Goal: Task Accomplishment & Management: Manage account settings

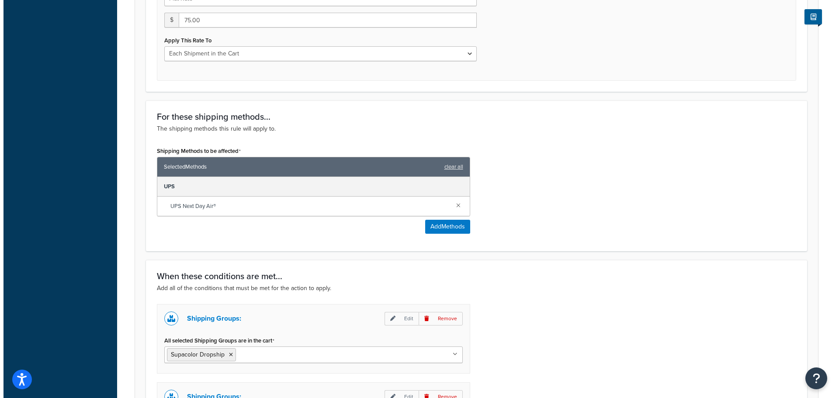
scroll to position [370, 0]
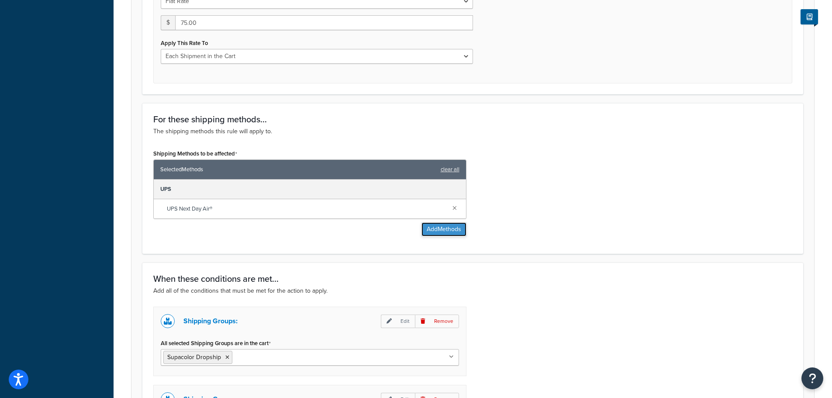
click at [437, 230] on button "Add Methods" at bounding box center [444, 229] width 45 height 14
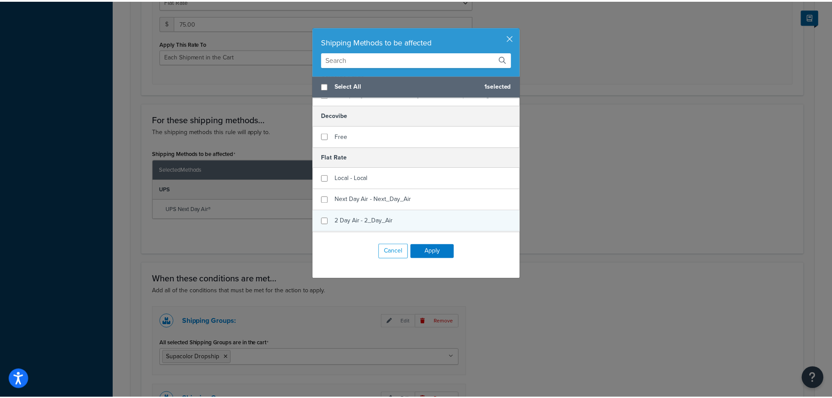
scroll to position [58, 0]
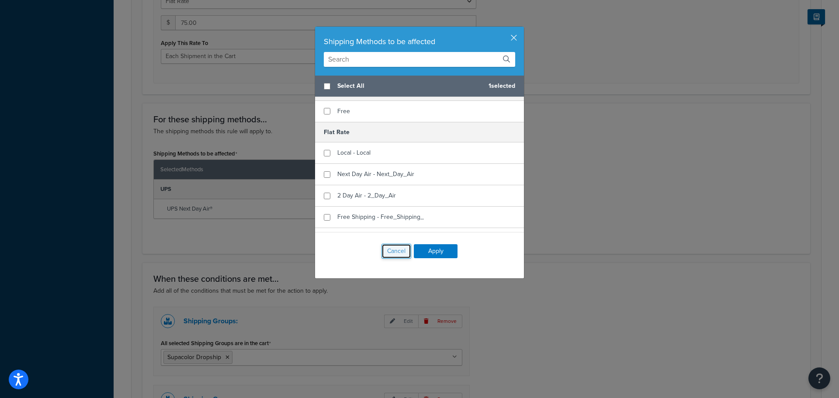
click at [401, 256] on button "Cancel" at bounding box center [396, 251] width 30 height 15
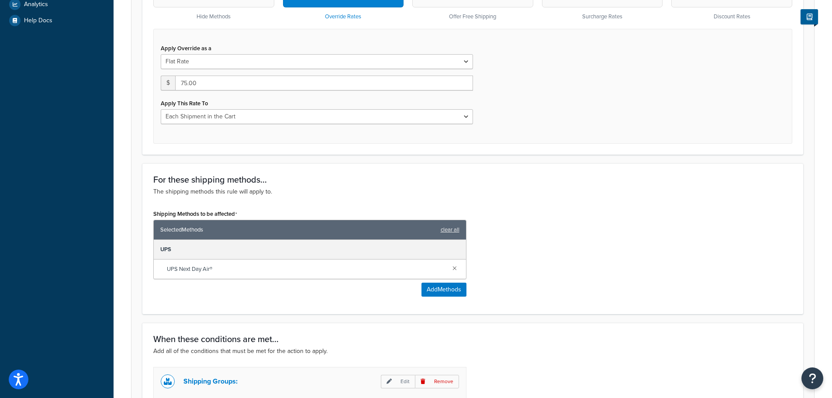
scroll to position [253, 0]
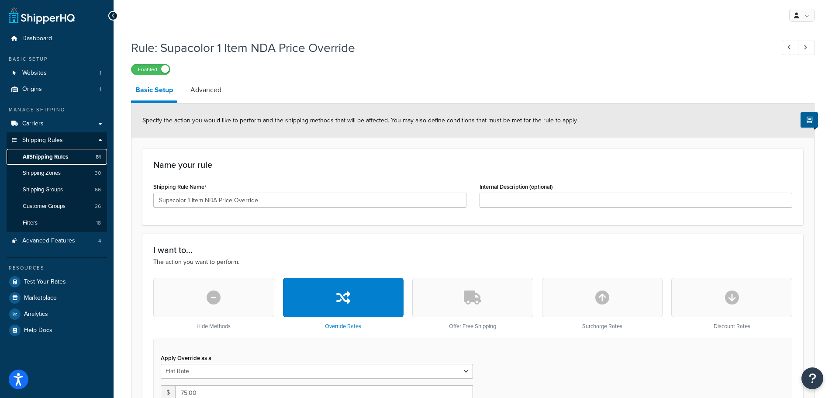
click at [63, 161] on link "All Shipping Rules 81" at bounding box center [57, 157] width 100 height 16
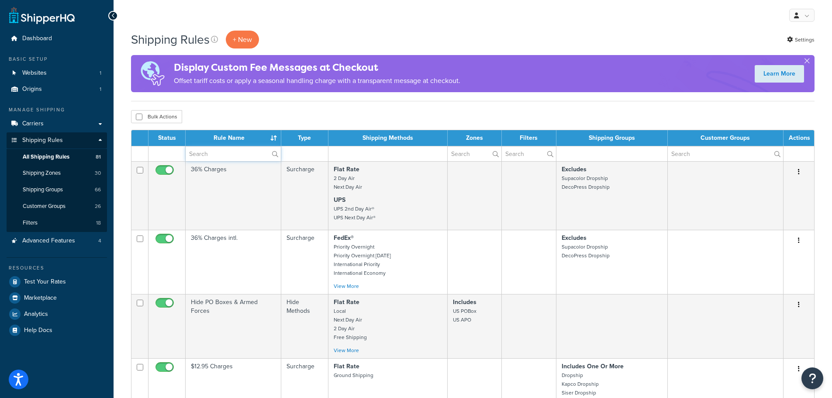
click at [240, 156] on input "text" at bounding box center [233, 153] width 95 height 15
type input "supacolor"
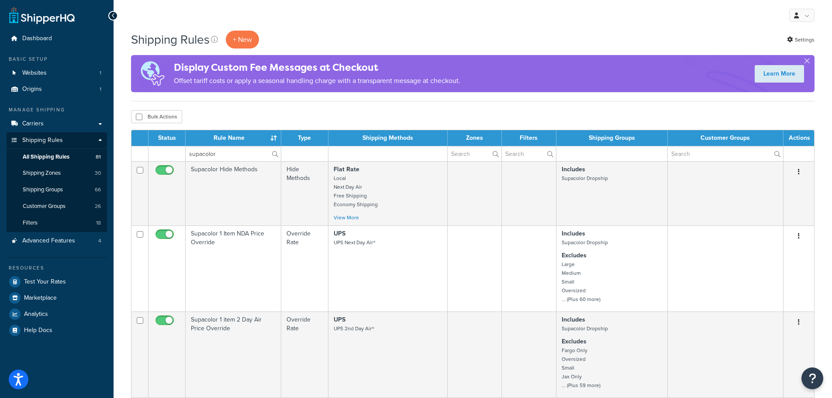
click at [271, 152] on label "supacolor" at bounding box center [233, 153] width 95 height 15
click at [271, 152] on input "supacolor" at bounding box center [233, 153] width 95 height 15
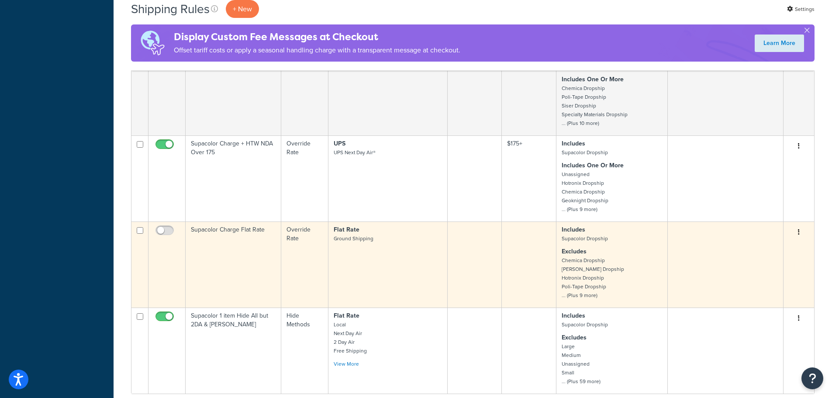
scroll to position [699, 0]
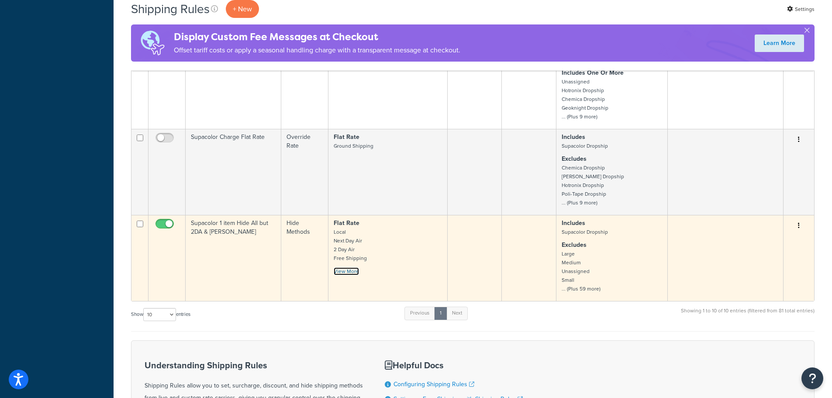
click at [350, 271] on link "View More" at bounding box center [346, 271] width 25 height 8
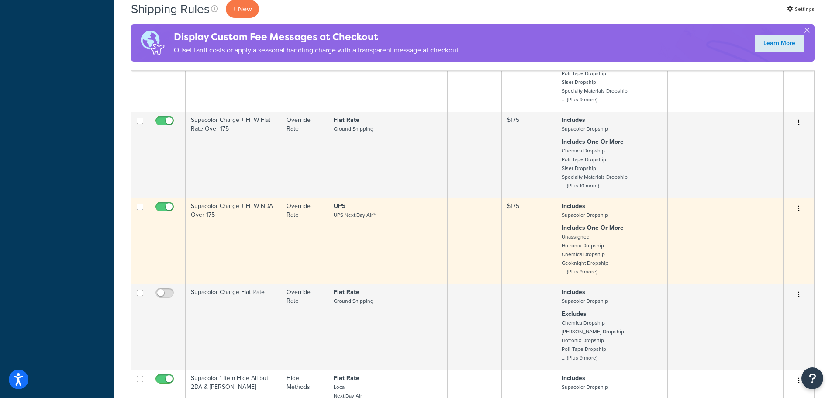
scroll to position [524, 0]
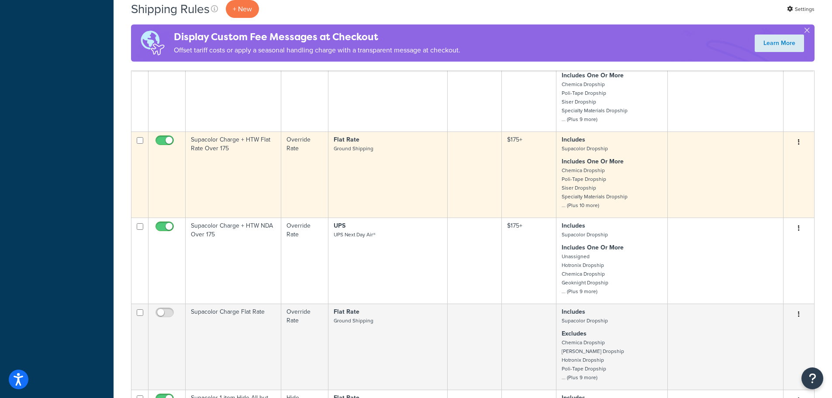
click at [363, 197] on td "Flat Rate Ground Shipping" at bounding box center [387, 174] width 119 height 86
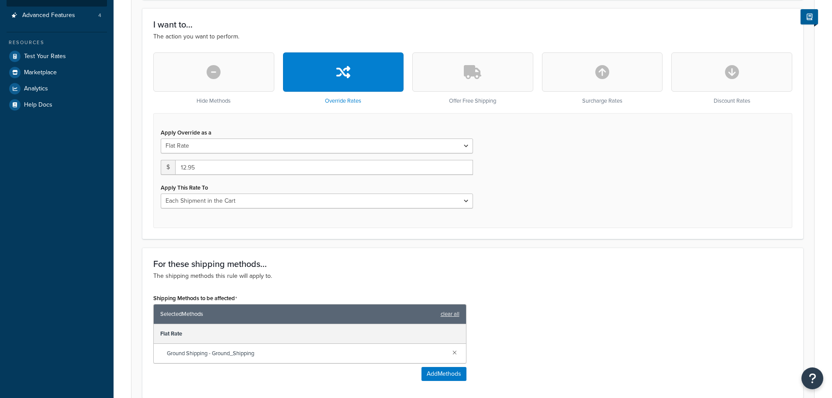
scroll to position [233, 0]
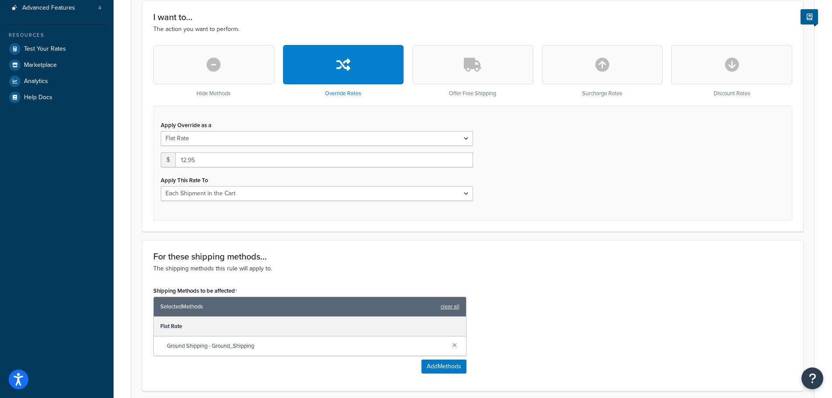
click at [349, 205] on div "Apply Override as a Flat Rate Percentage Flat Rate & Percentage $ 12.95 Apply T…" at bounding box center [316, 163] width 325 height 89
click at [349, 201] on div "Apply Override as a Flat Rate Percentage Flat Rate & Percentage $ 12.95 Apply T…" at bounding box center [316, 163] width 325 height 89
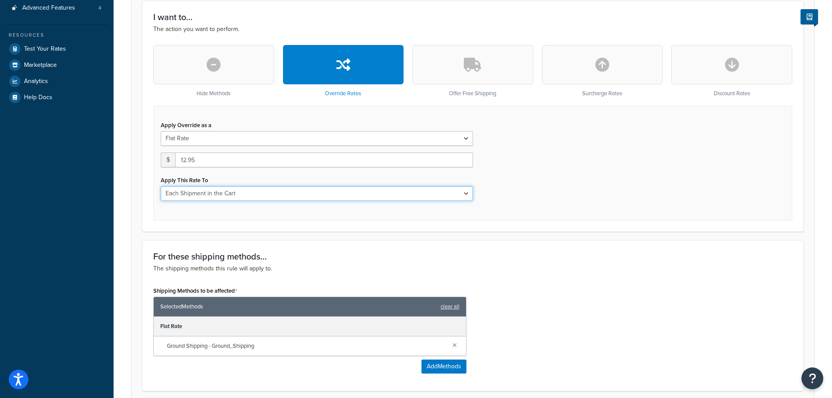
click at [353, 195] on select "Each Shipment in the Cart Each Origin in the Cart Each Shipping Group in the Ca…" at bounding box center [317, 193] width 312 height 15
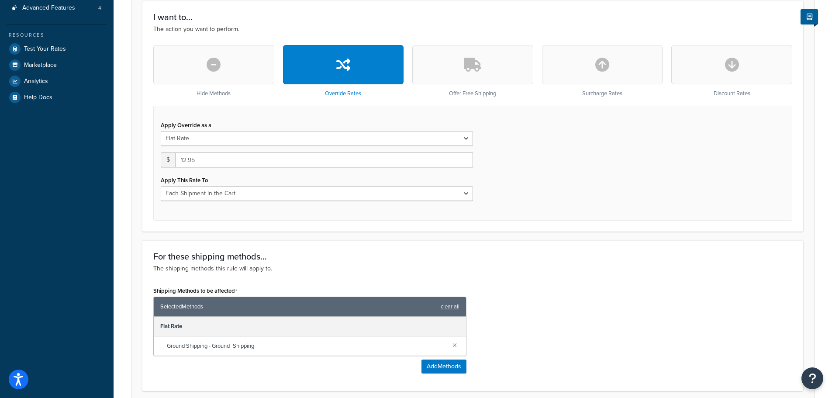
click at [371, 119] on div "Apply Override as a Flat Rate Percentage Flat Rate & Percentage" at bounding box center [317, 132] width 312 height 27
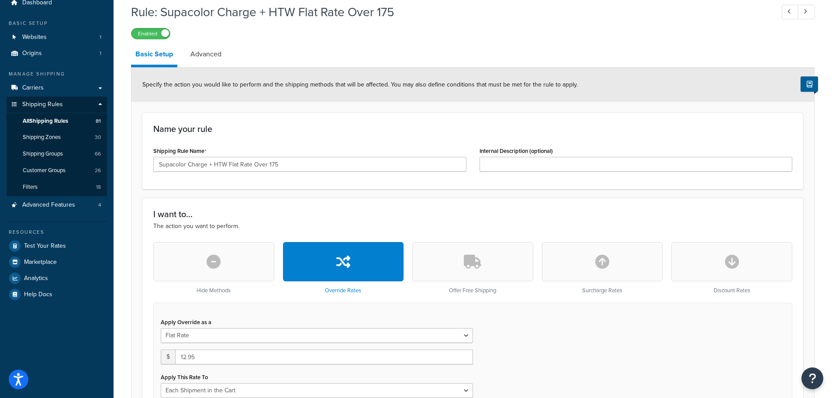
scroll to position [0, 0]
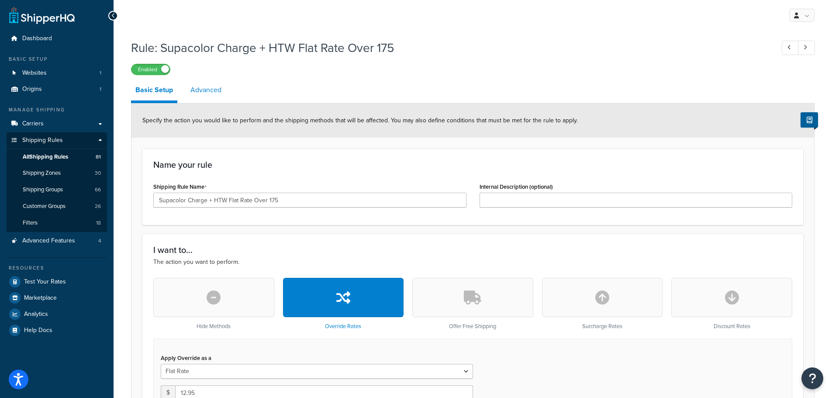
click at [207, 93] on link "Advanced" at bounding box center [206, 90] width 40 height 21
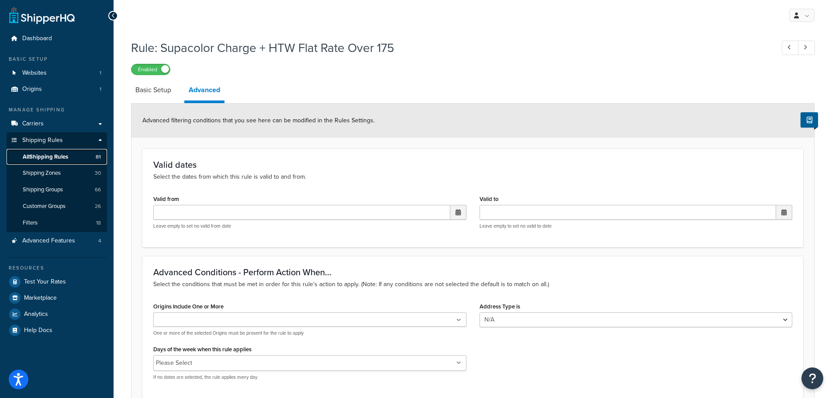
click at [37, 161] on link "All Shipping Rules 81" at bounding box center [57, 157] width 100 height 16
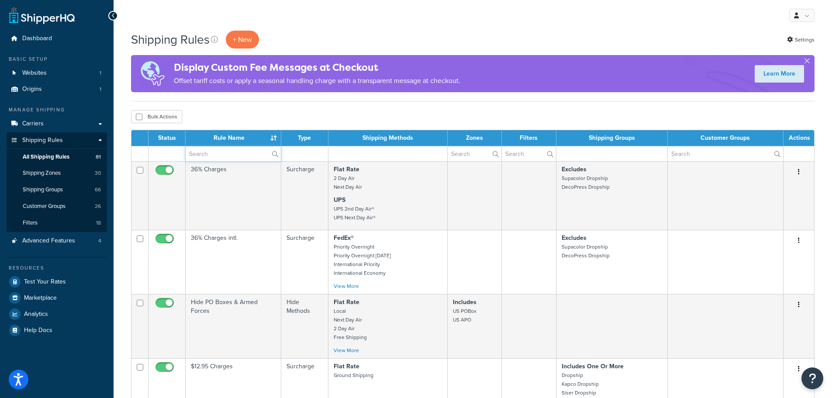
click at [227, 152] on input "text" at bounding box center [233, 153] width 95 height 15
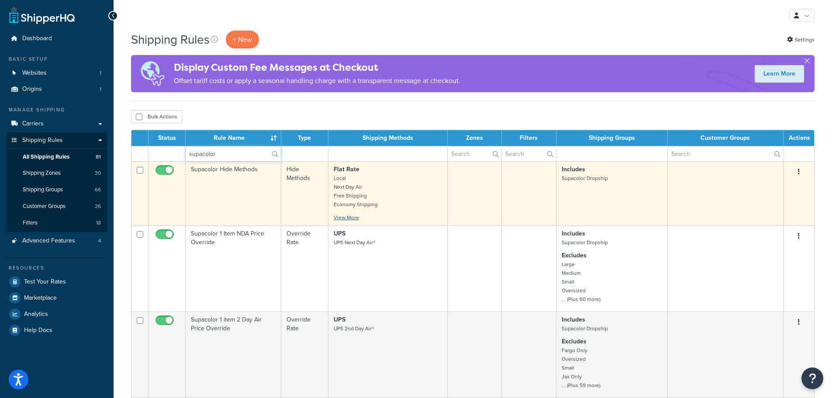
type input "supacolor"
click at [351, 214] on link "View More" at bounding box center [346, 218] width 25 height 8
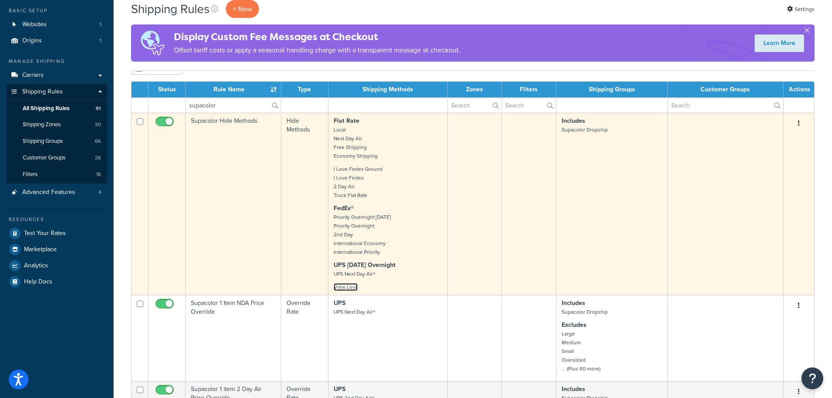
scroll to position [117, 0]
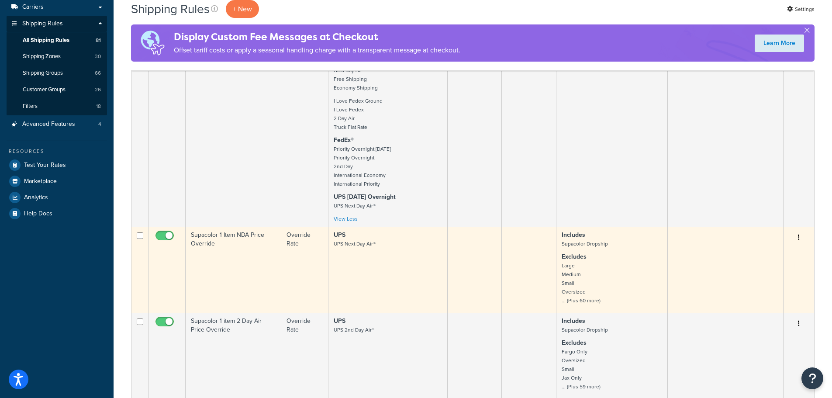
click at [365, 278] on td "UPS UPS Next Day Air®" at bounding box center [387, 270] width 119 height 86
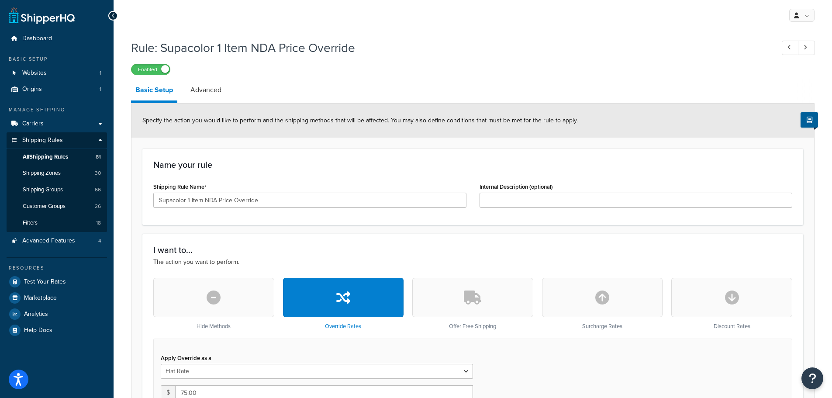
click at [246, 52] on h1 "Rule: Supacolor 1 Item NDA Price Override" at bounding box center [448, 47] width 635 height 17
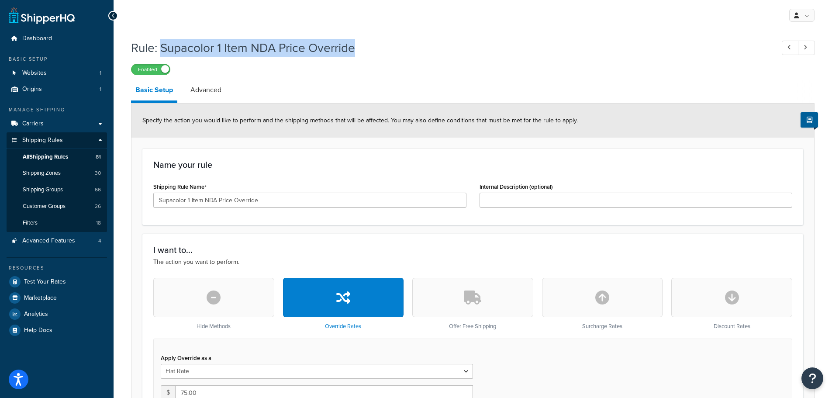
drag, startPoint x: 405, startPoint y: 53, endPoint x: 164, endPoint y: 53, distance: 240.7
click at [164, 53] on h1 "Rule: Supacolor 1 Item NDA Price Override" at bounding box center [448, 47] width 635 height 17
copy h1 "Supacolor 1 Item NDA Price Override"
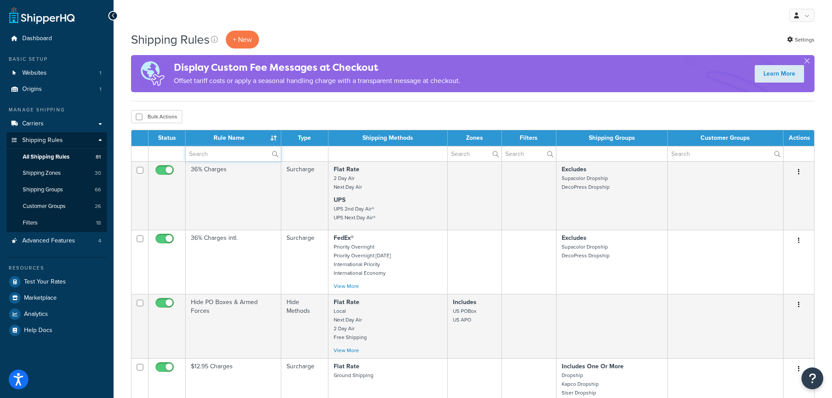
click at [234, 156] on input "text" at bounding box center [233, 153] width 95 height 15
paste input "Supacolor 1 Item NDA Price Override"
type input "Supacolor 1 Item NDA Price Override"
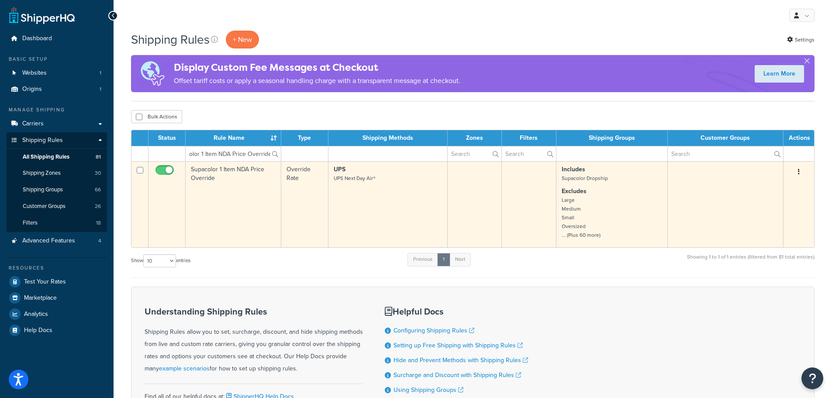
scroll to position [0, 0]
click at [802, 166] on button "button" at bounding box center [799, 172] width 12 height 14
click at [782, 204] on link "Duplicate" at bounding box center [770, 206] width 69 height 18
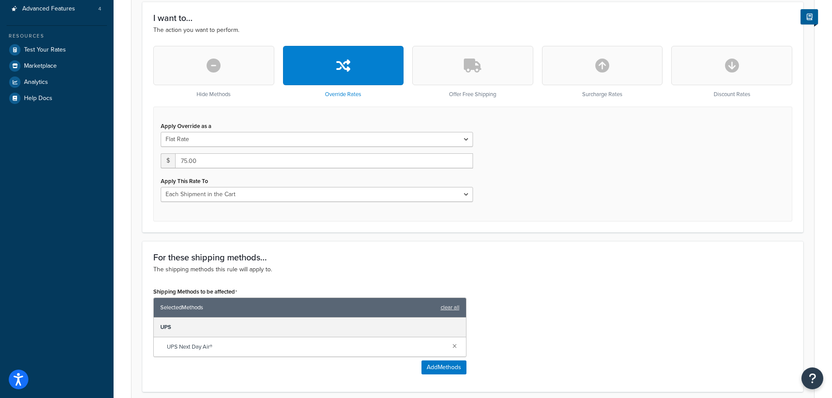
scroll to position [233, 0]
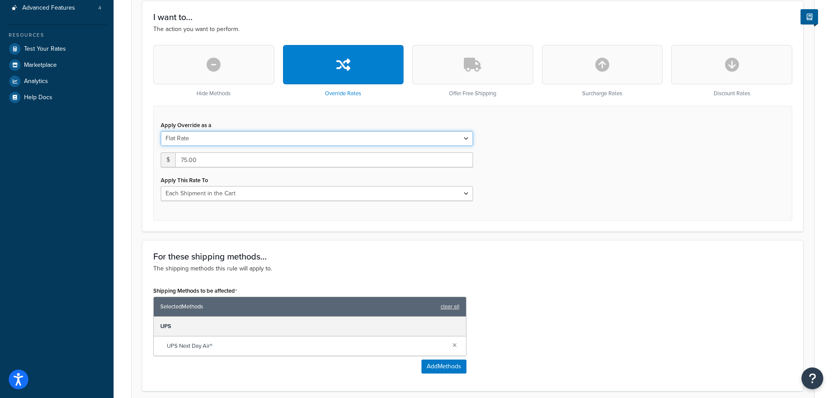
click at [251, 141] on select "Flat Rate Percentage Flat Rate & Percentage" at bounding box center [317, 138] width 312 height 15
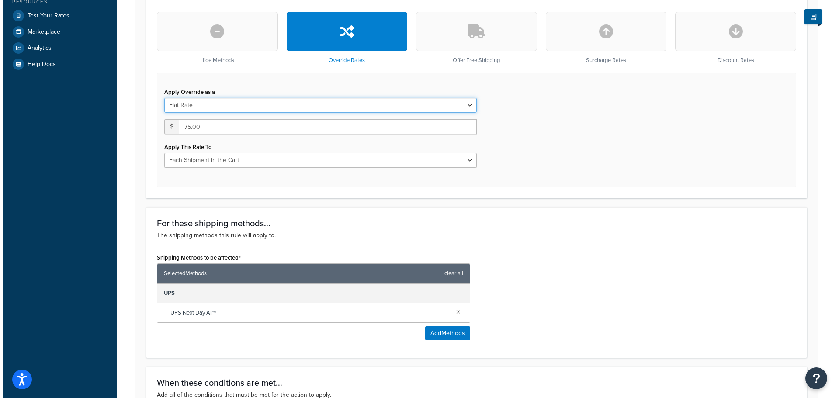
scroll to position [291, 0]
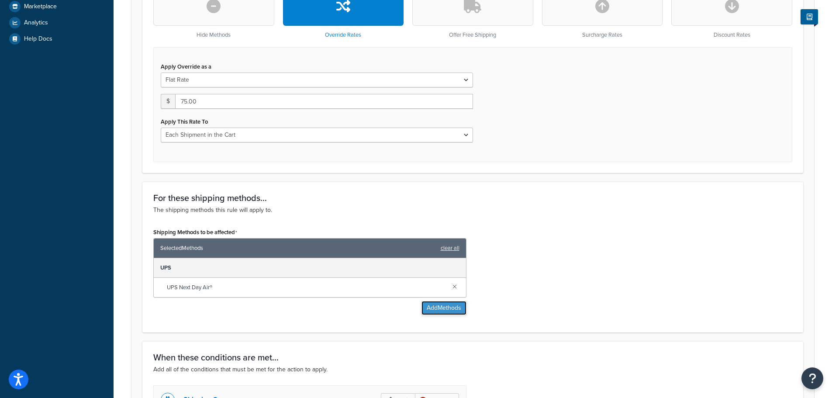
click at [442, 308] on button "Add Methods" at bounding box center [444, 308] width 45 height 14
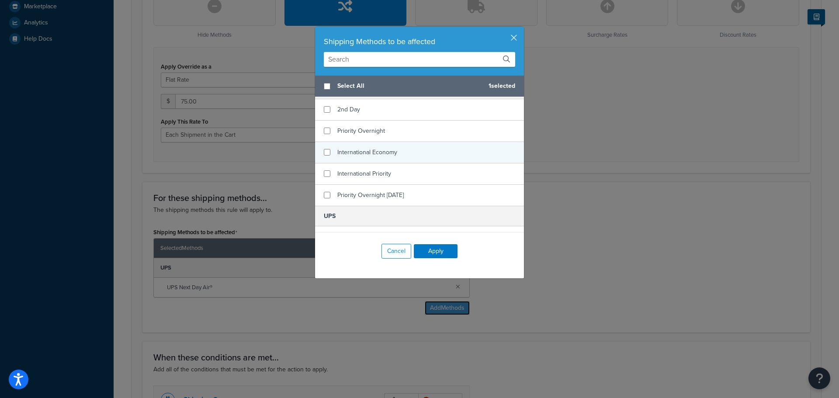
scroll to position [466, 0]
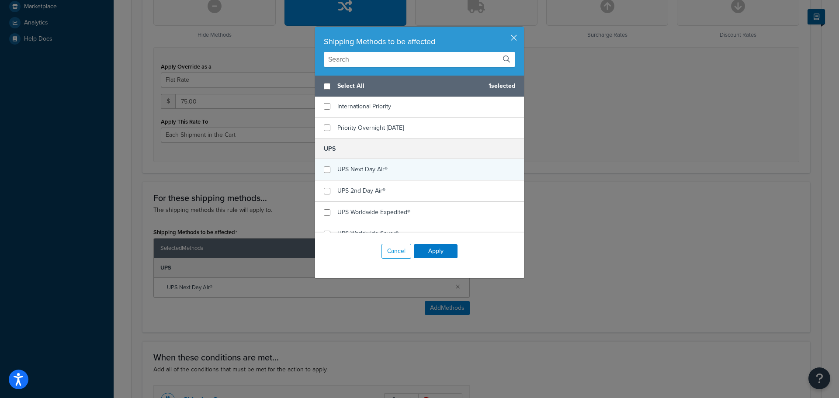
checkbox input "false"
click at [372, 167] on span "UPS Next Day Air®" at bounding box center [362, 169] width 50 height 9
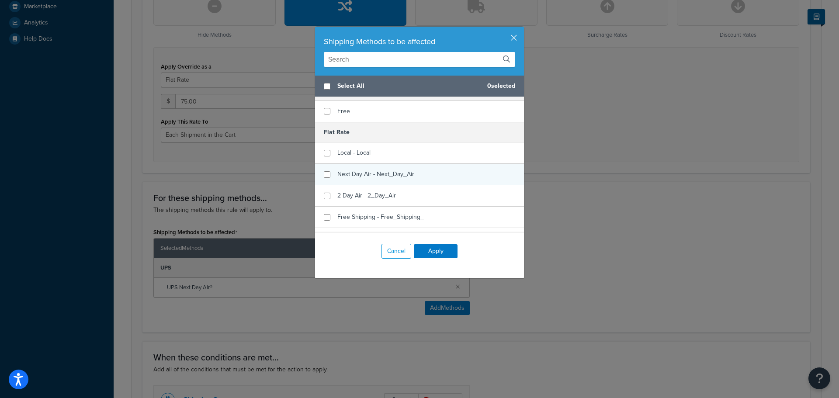
scroll to position [117, 0]
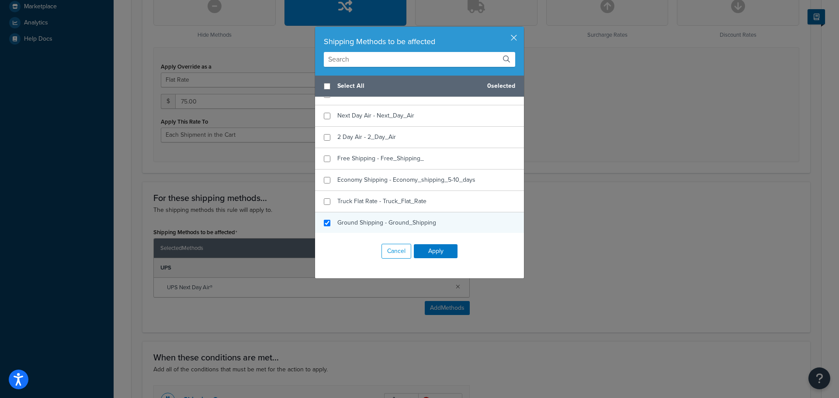
checkbox input "true"
click at [411, 218] on div "Ground Shipping - Ground_Shipping" at bounding box center [386, 223] width 99 height 12
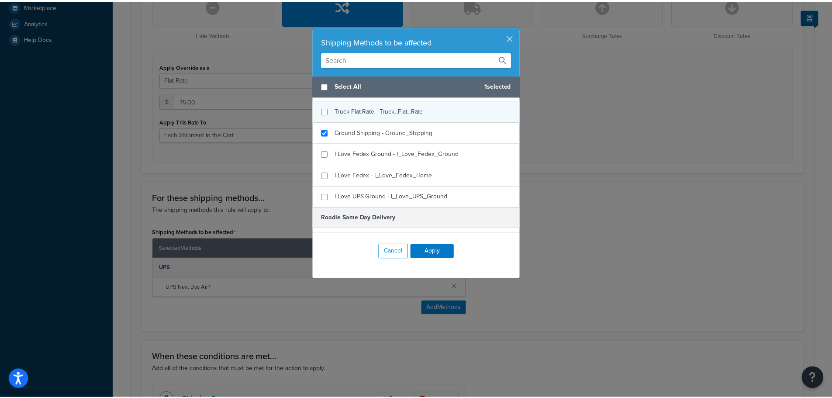
scroll to position [233, 0]
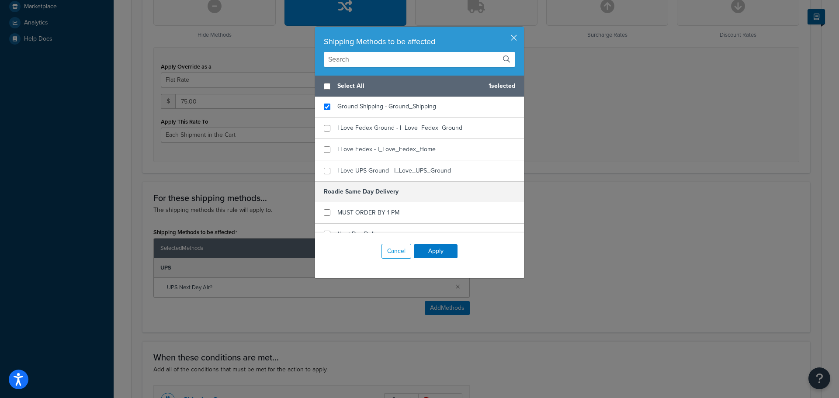
click at [432, 238] on div "Cancel Apply" at bounding box center [419, 251] width 209 height 37
click at [432, 242] on div "Cancel Apply" at bounding box center [419, 251] width 209 height 37
click at [432, 244] on div "Cancel Apply" at bounding box center [419, 251] width 209 height 37
click at [432, 249] on button "Apply" at bounding box center [436, 251] width 44 height 14
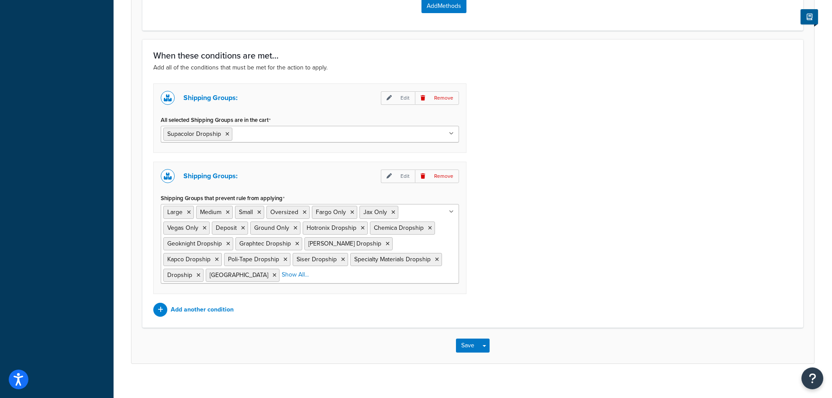
scroll to position [603, 0]
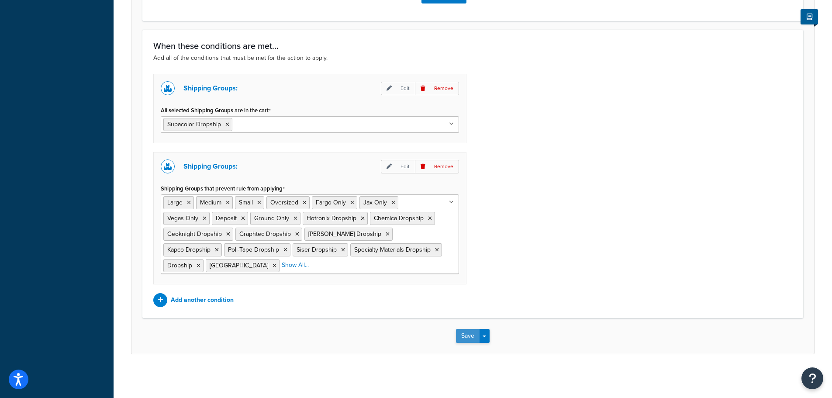
click at [471, 333] on button "Save" at bounding box center [468, 336] width 24 height 14
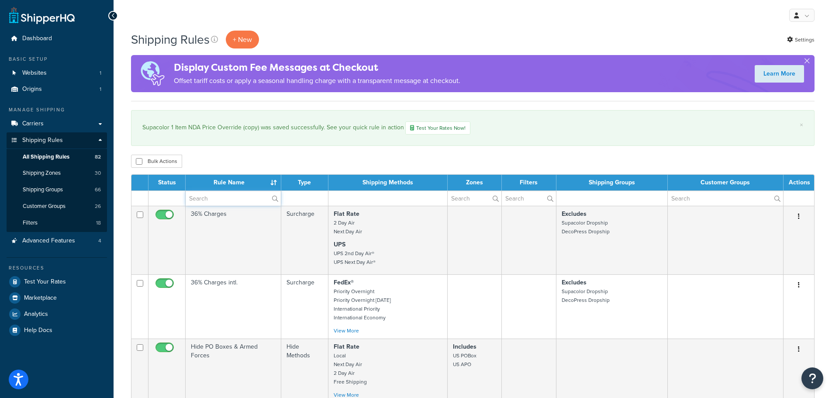
click at [249, 197] on input "text" at bounding box center [233, 198] width 95 height 15
paste input "Supacolor 1 Item NDA Price Override"
type input "Supacolor 1 Item NDA Price Override"
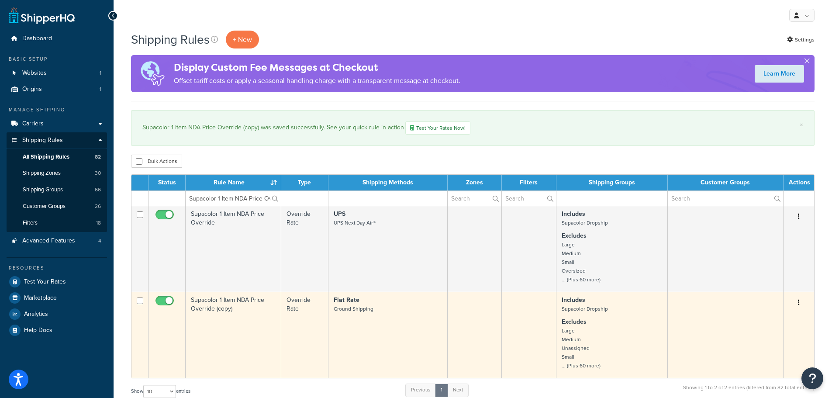
scroll to position [58, 0]
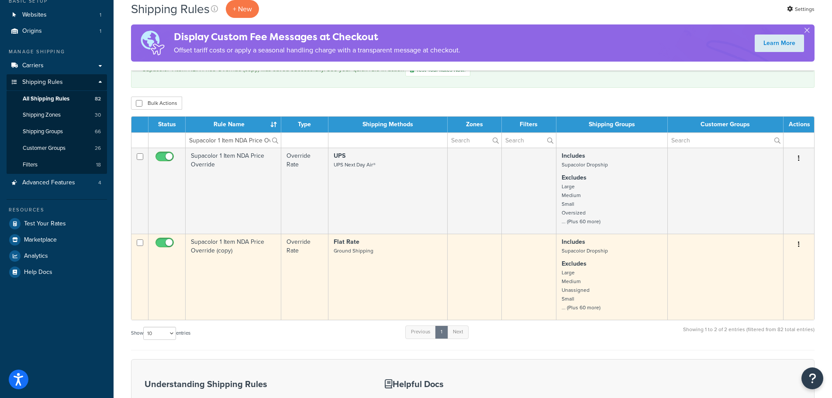
click at [799, 247] on icon "button" at bounding box center [799, 244] width 2 height 6
click at [758, 294] on link "Delete" at bounding box center [770, 297] width 69 height 18
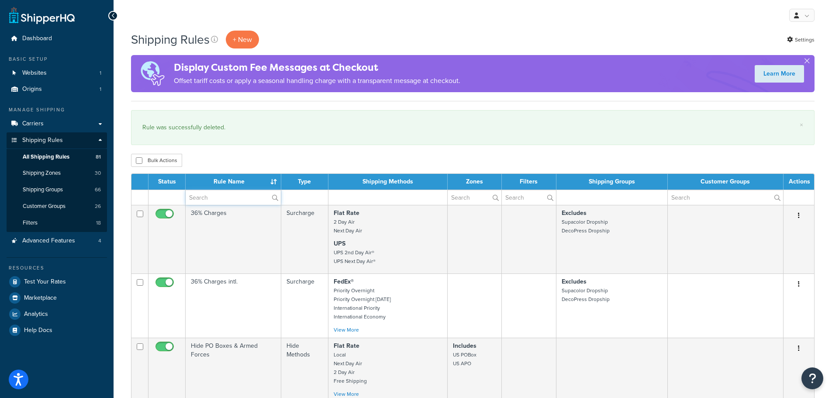
click at [242, 200] on input "text" at bounding box center [233, 197] width 95 height 15
type input "supacolor"
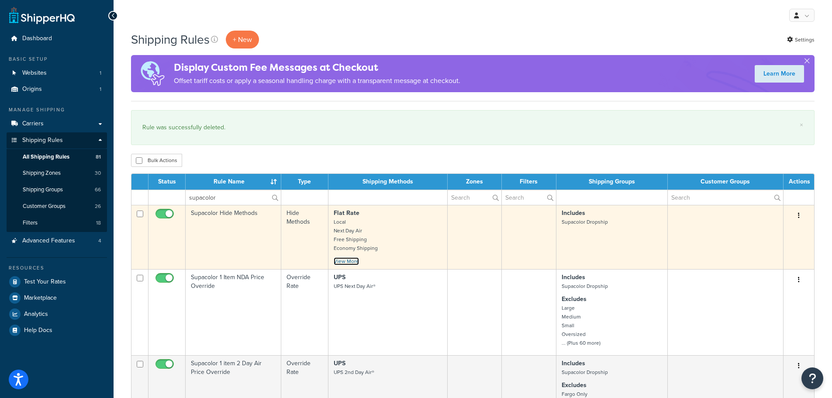
click at [355, 261] on link "View More" at bounding box center [346, 261] width 25 height 8
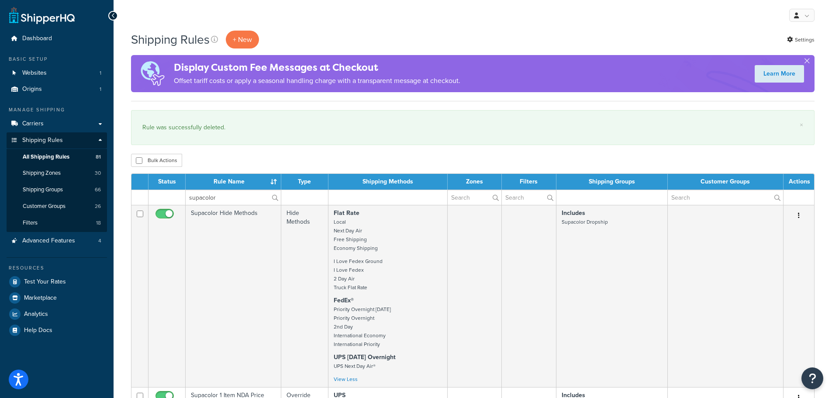
click at [642, 198] on td at bounding box center [612, 197] width 111 height 15
click at [626, 198] on td at bounding box center [612, 197] width 111 height 15
click at [245, 201] on input "supacolor" at bounding box center [233, 197] width 95 height 15
click at [245, 202] on input "supacolor" at bounding box center [233, 197] width 95 height 15
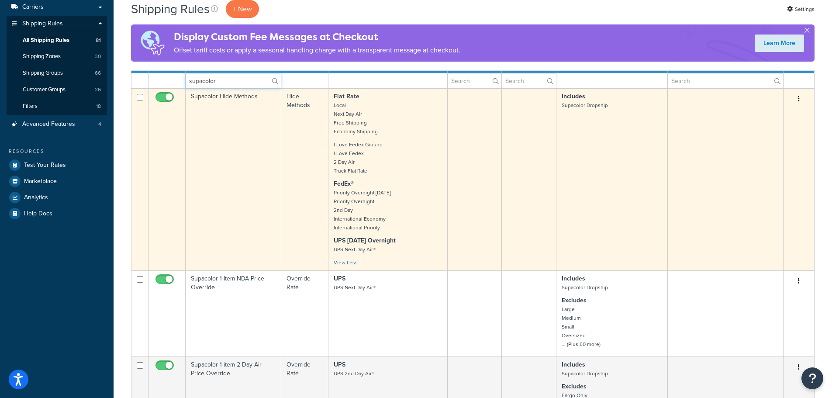
scroll to position [175, 0]
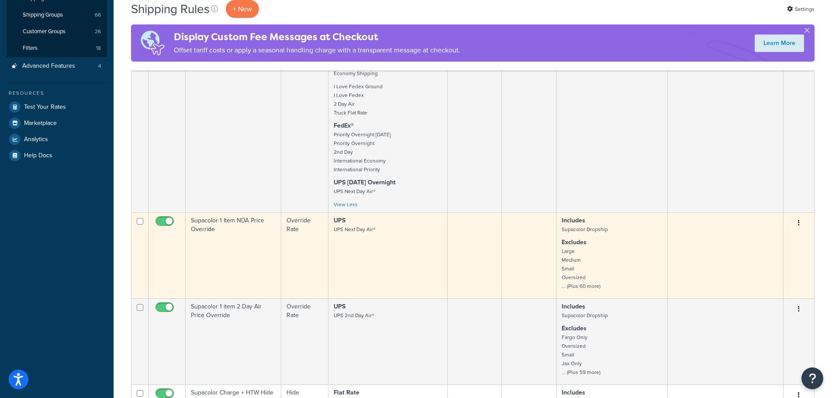
click at [264, 235] on td "Supacolor 1 Item NDA Price Override" at bounding box center [234, 255] width 96 height 86
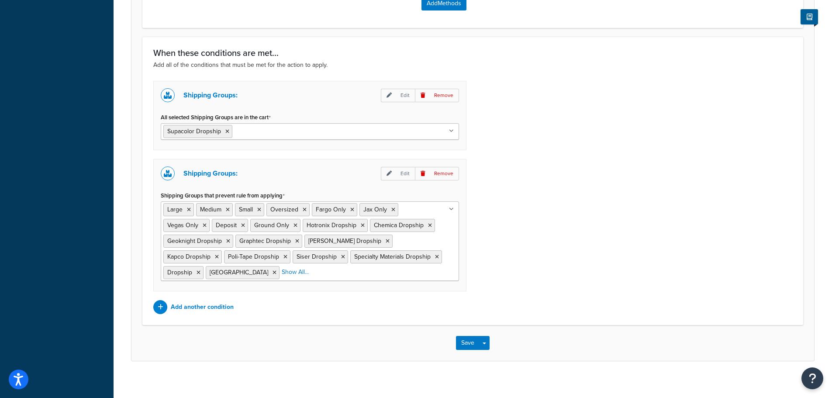
scroll to position [603, 0]
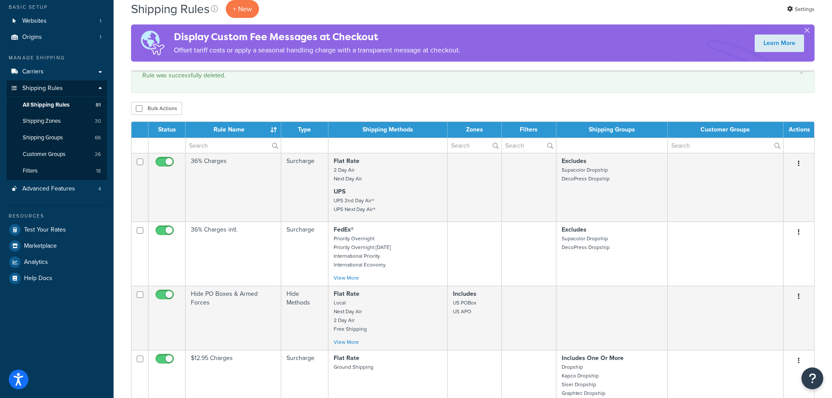
drag, startPoint x: 0, startPoint y: 0, endPoint x: 236, endPoint y: 101, distance: 256.6
click at [242, 145] on input "text" at bounding box center [233, 145] width 95 height 15
type input "supacolor"
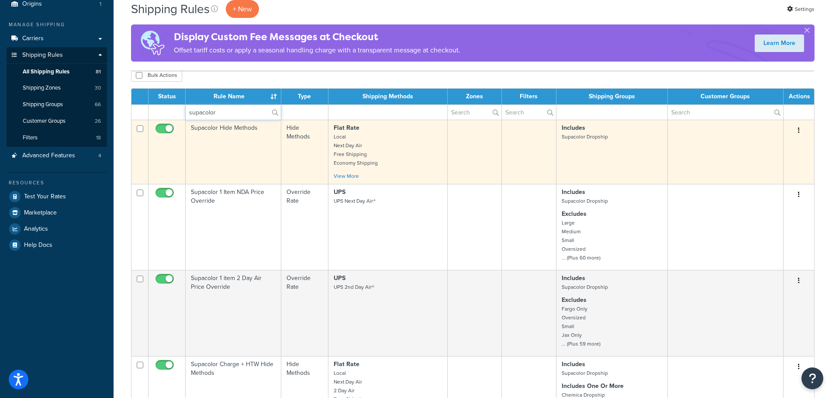
scroll to position [110, 0]
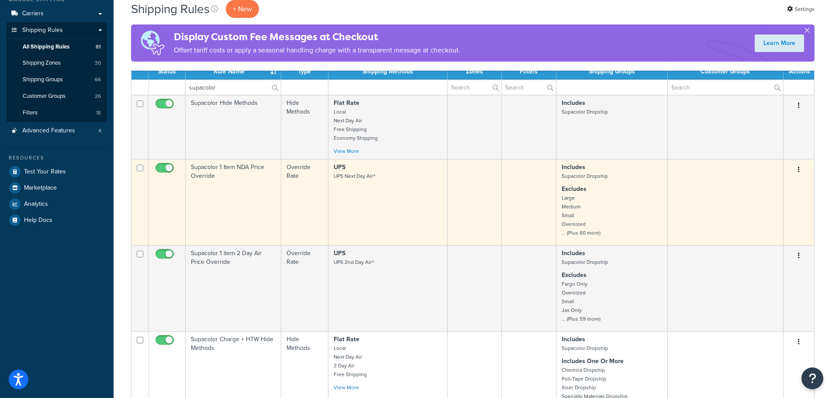
click at [241, 189] on td "Supacolor 1 Item NDA Price Override" at bounding box center [234, 202] width 96 height 86
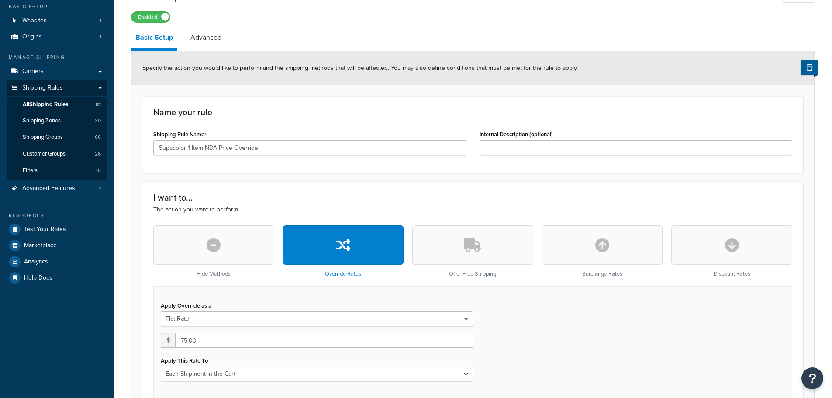
scroll to position [117, 0]
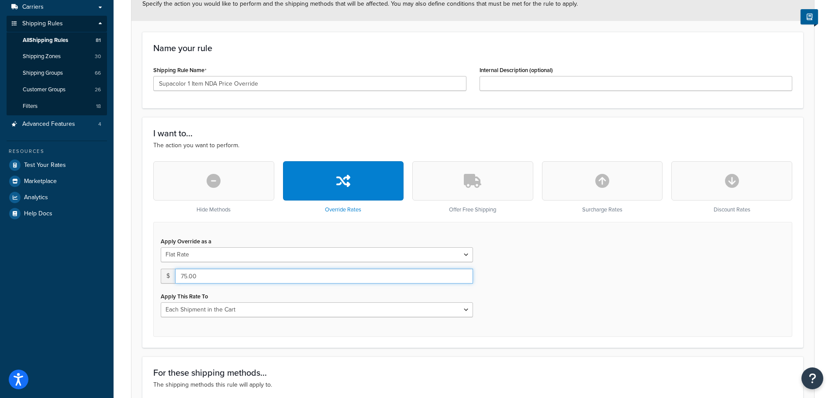
drag, startPoint x: 217, startPoint y: 274, endPoint x: 178, endPoint y: 276, distance: 38.9
click at [178, 276] on input "75.00" at bounding box center [324, 276] width 298 height 15
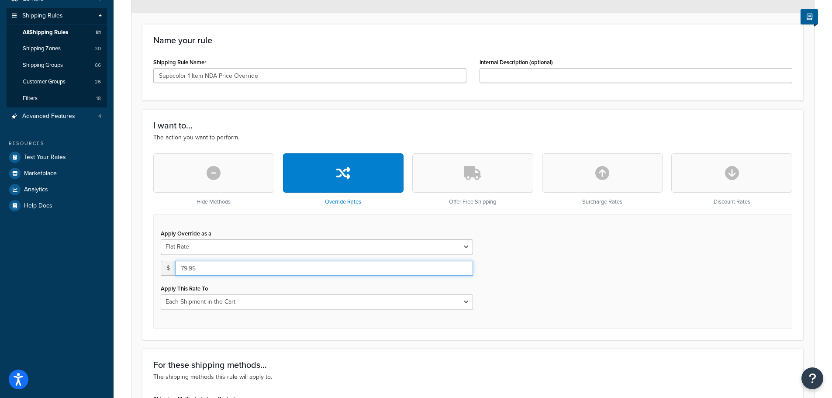
scroll to position [175, 0]
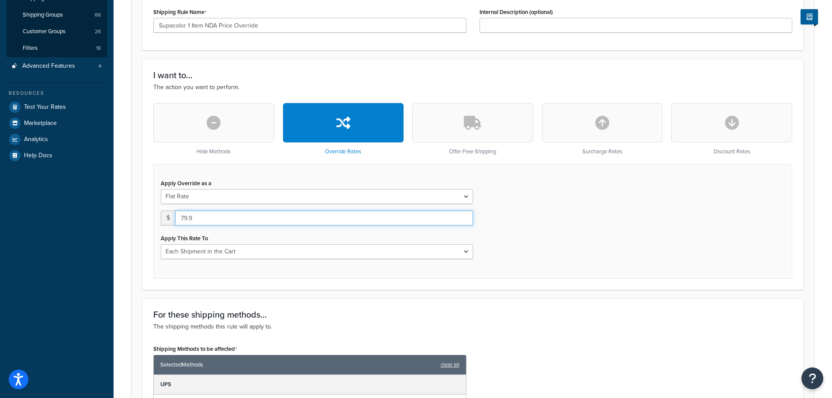
click at [366, 218] on input "79.9" at bounding box center [324, 218] width 298 height 15
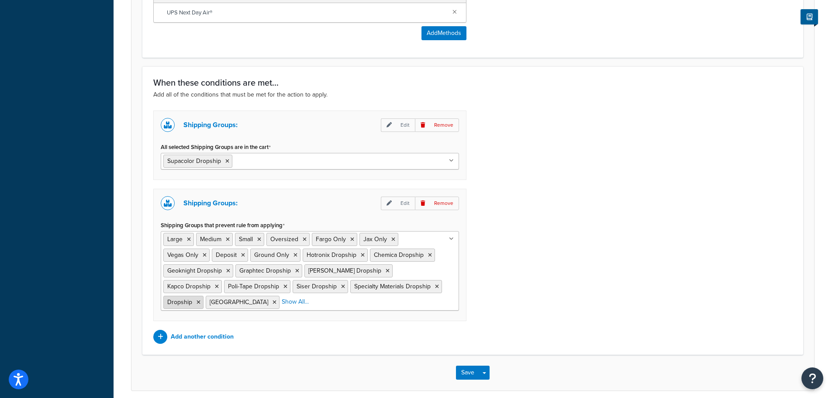
scroll to position [603, 0]
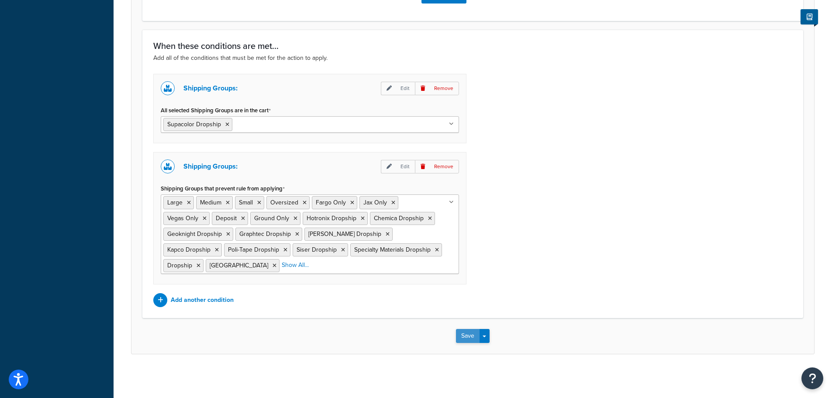
type input "72.99"
click at [467, 333] on button "Save" at bounding box center [468, 336] width 24 height 14
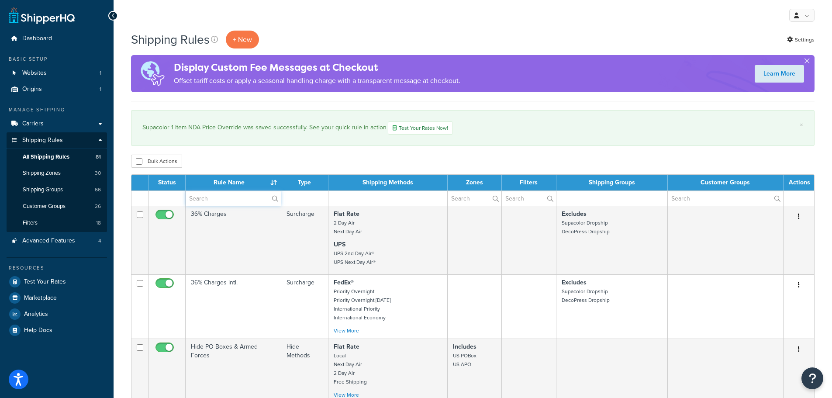
click at [228, 194] on input "text" at bounding box center [233, 198] width 95 height 15
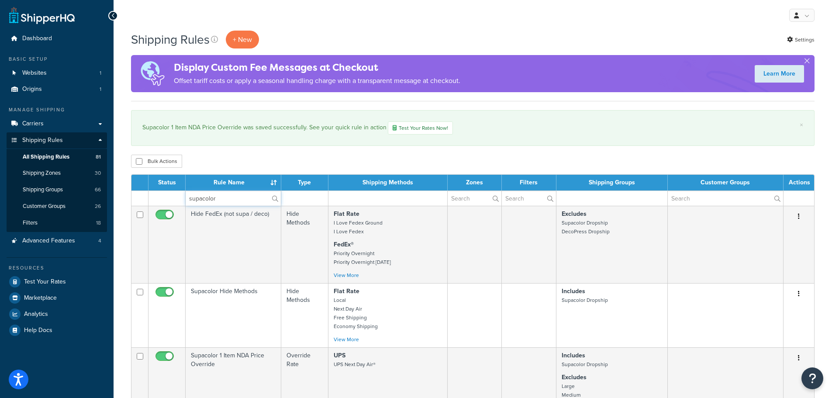
type input "supacolor"
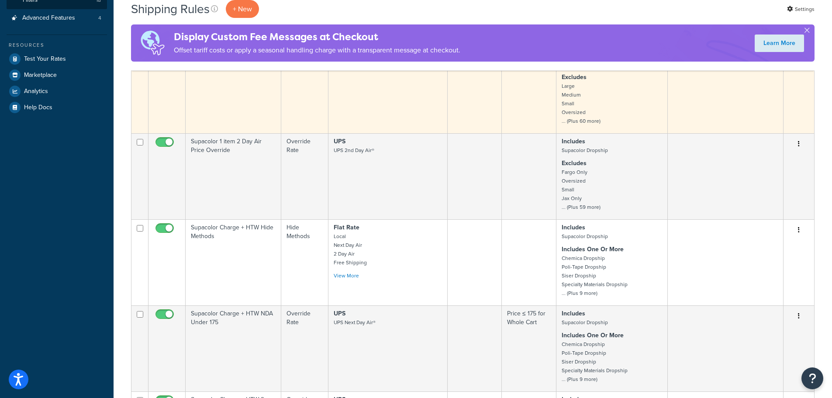
scroll to position [291, 0]
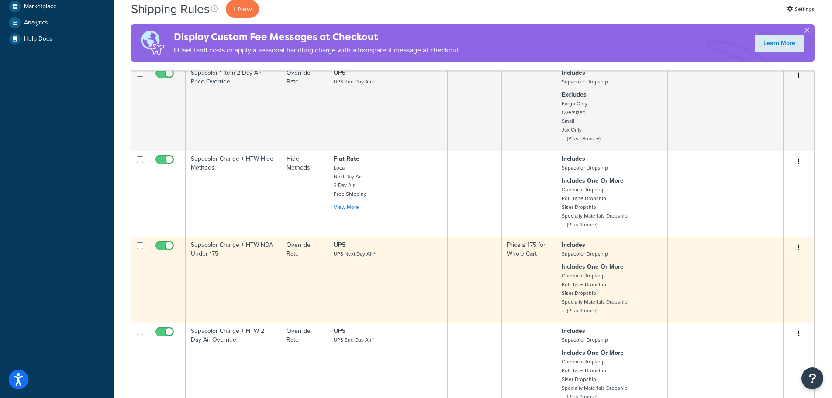
click at [249, 268] on td "Supacolor Charge + HTW NDA Under 175" at bounding box center [234, 280] width 96 height 86
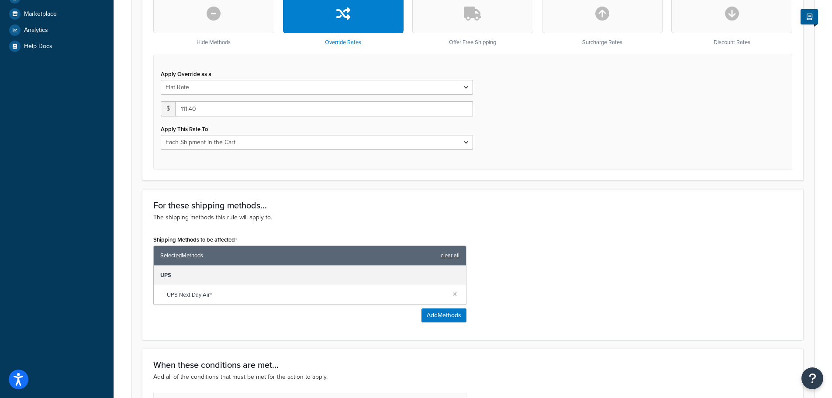
scroll to position [131, 0]
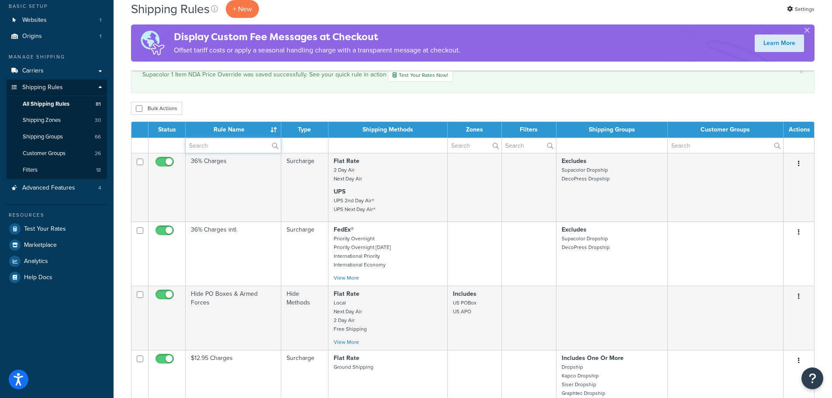
click at [232, 144] on input "text" at bounding box center [233, 145] width 95 height 15
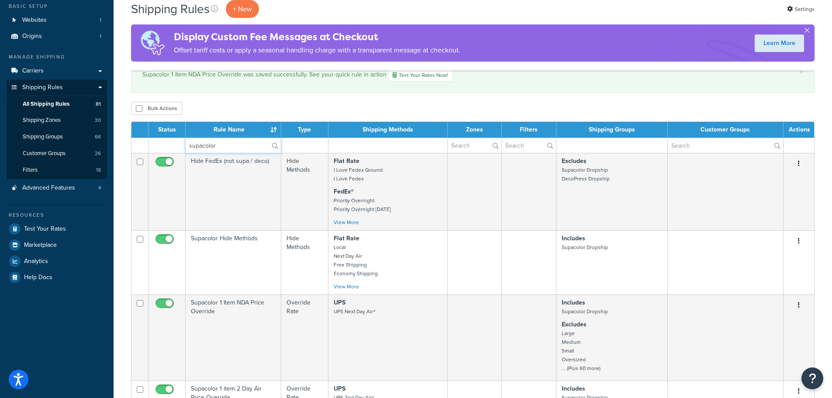
type input "supacolor"
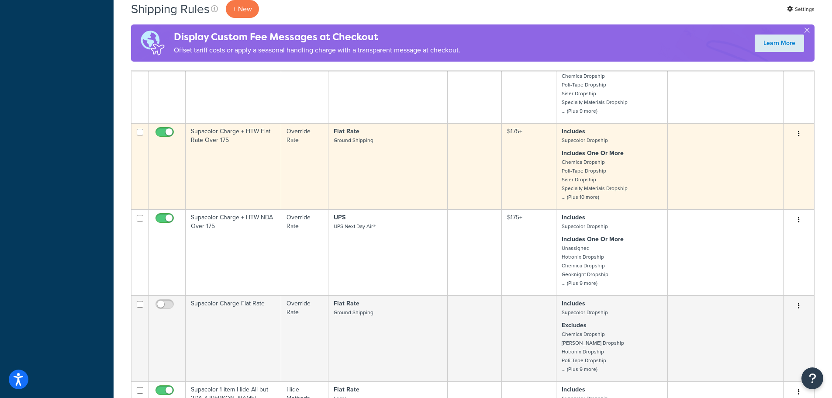
scroll to position [694, 0]
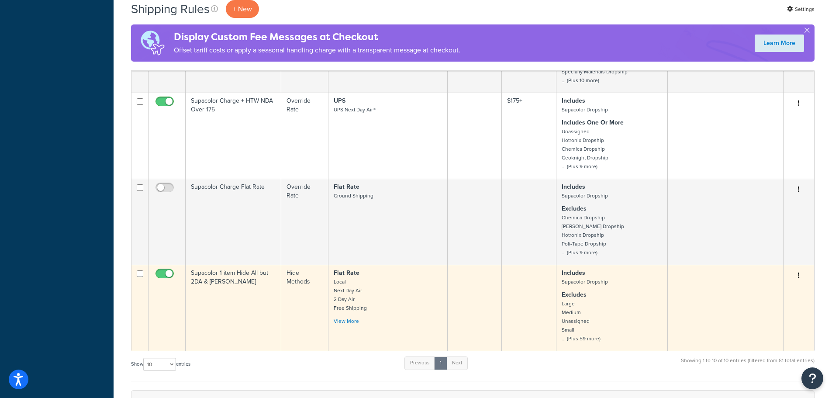
click at [242, 291] on td "Supacolor 1 item Hide All but 2DA & NDA" at bounding box center [234, 308] width 96 height 86
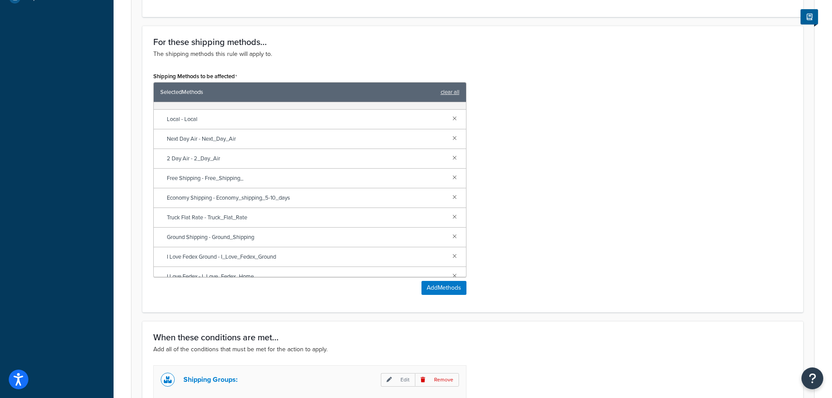
scroll to position [117, 0]
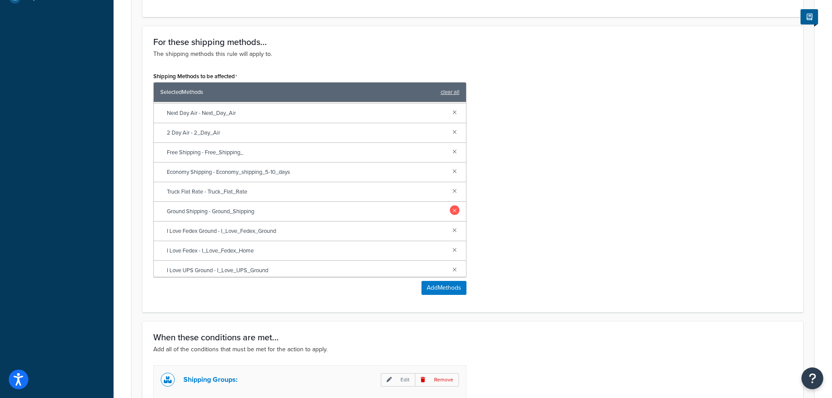
click at [450, 211] on link at bounding box center [455, 210] width 10 height 10
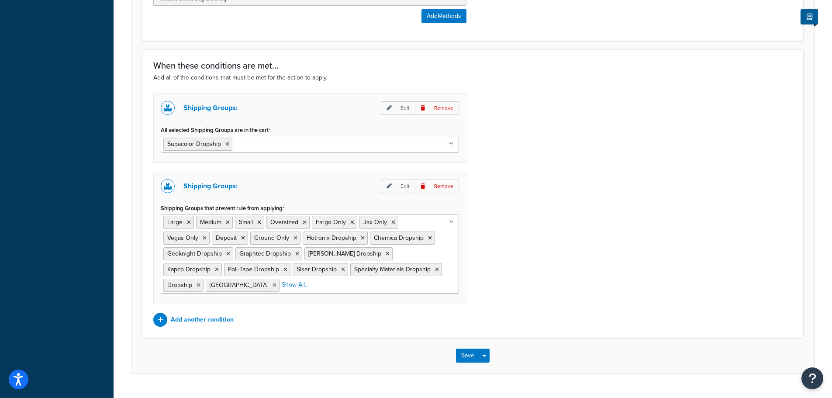
scroll to position [624, 0]
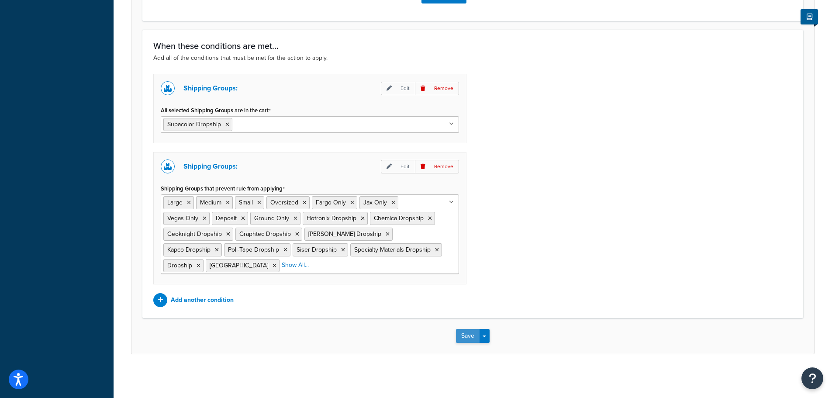
click at [466, 333] on button "Save" at bounding box center [468, 336] width 24 height 14
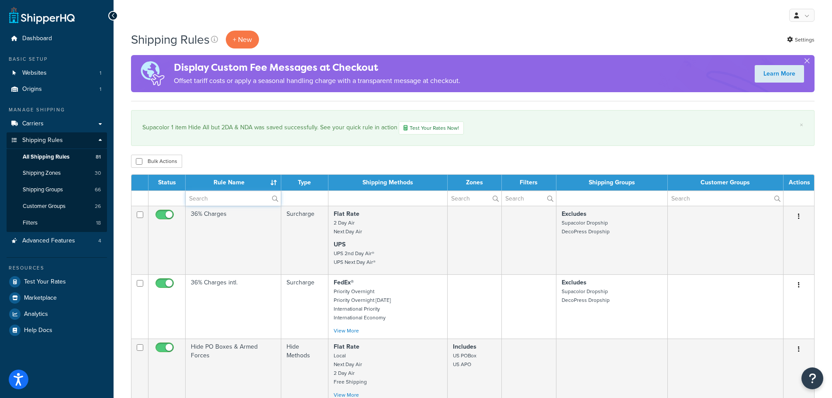
click at [215, 192] on input "text" at bounding box center [233, 198] width 95 height 15
type input "supacolor"
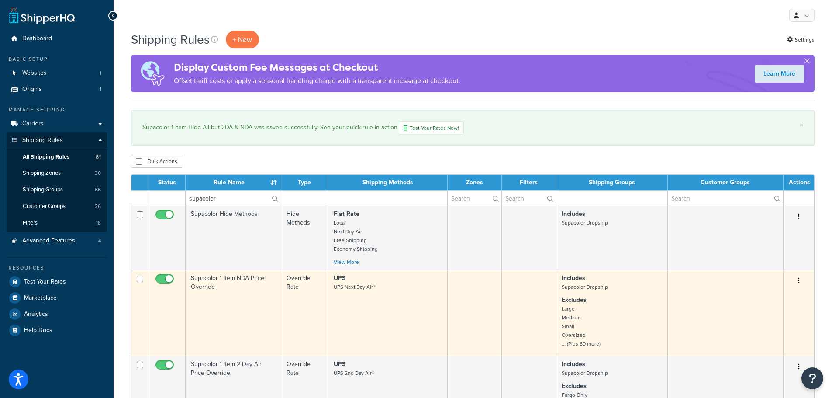
click at [801, 278] on button "button" at bounding box center [799, 281] width 12 height 14
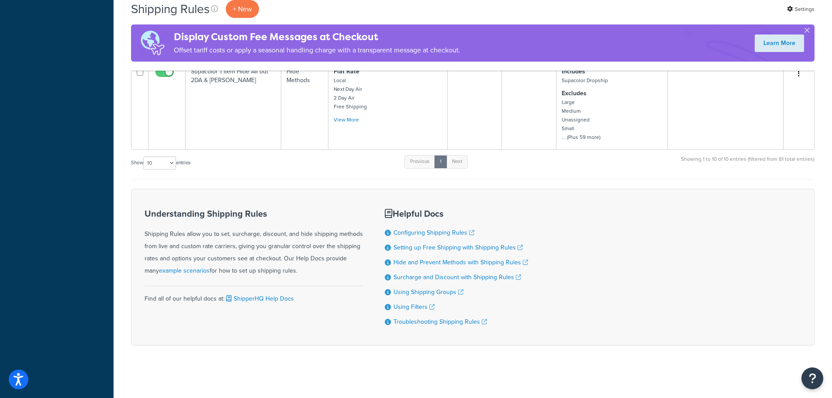
scroll to position [778, 0]
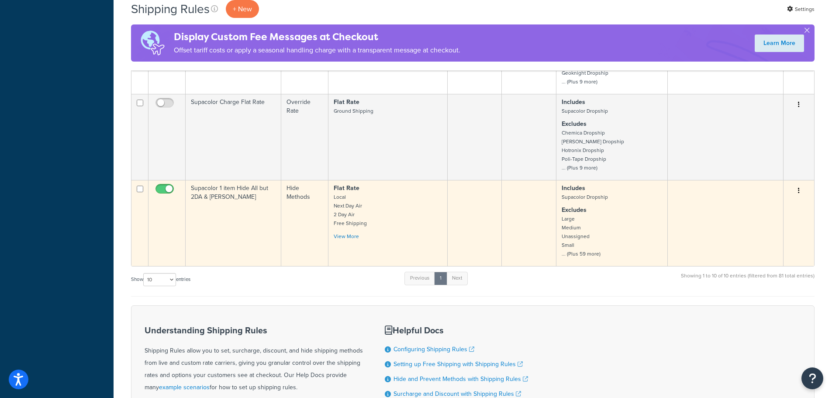
click at [803, 190] on button "button" at bounding box center [799, 191] width 12 height 14
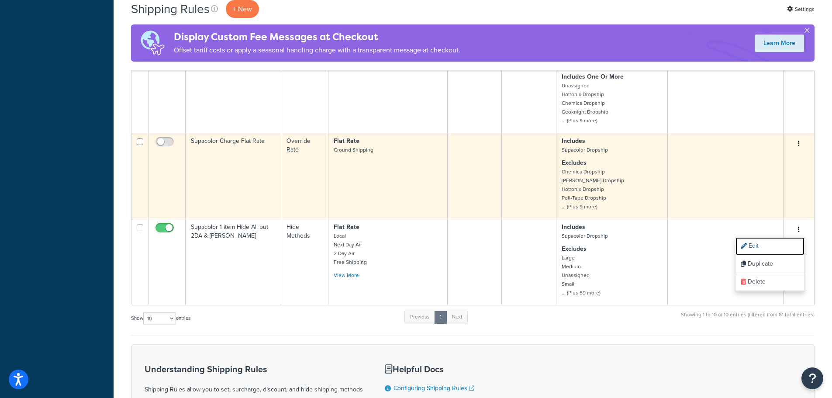
scroll to position [720, 0]
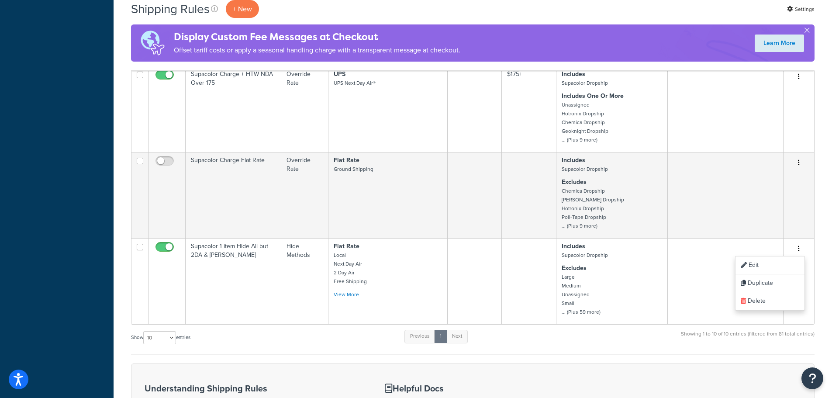
click at [307, 347] on div "Show 10 15 25 50 100 1000 entries Previous 1 Next Showing 1 to 10 of 10 entries…" at bounding box center [473, 342] width 684 height 26
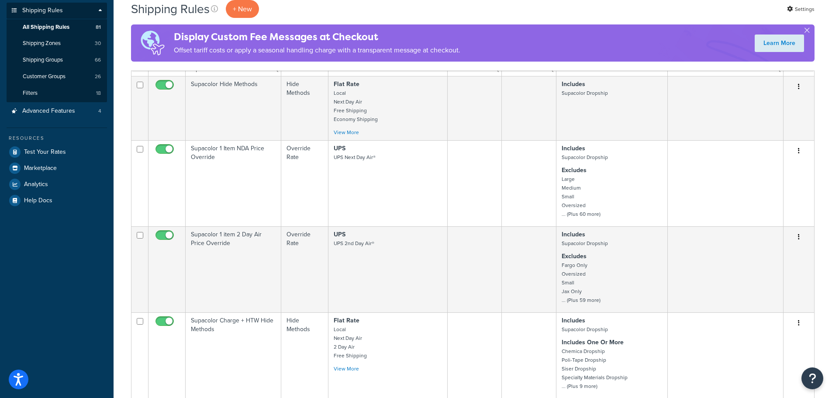
scroll to position [80, 0]
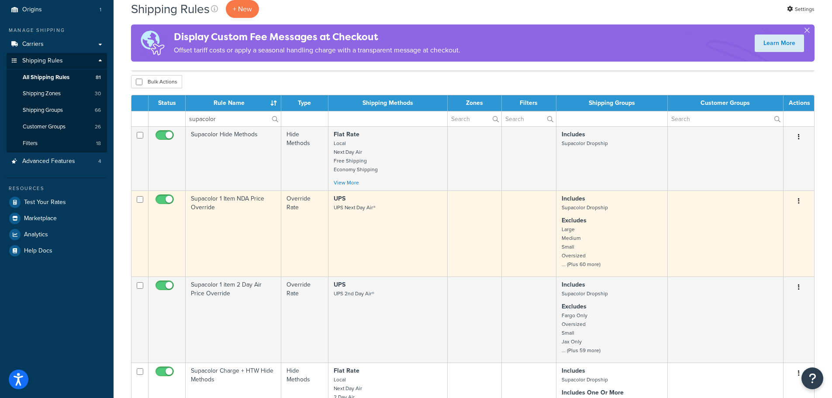
click at [802, 197] on button "button" at bounding box center [799, 201] width 12 height 14
click at [768, 233] on link "Duplicate" at bounding box center [770, 236] width 69 height 18
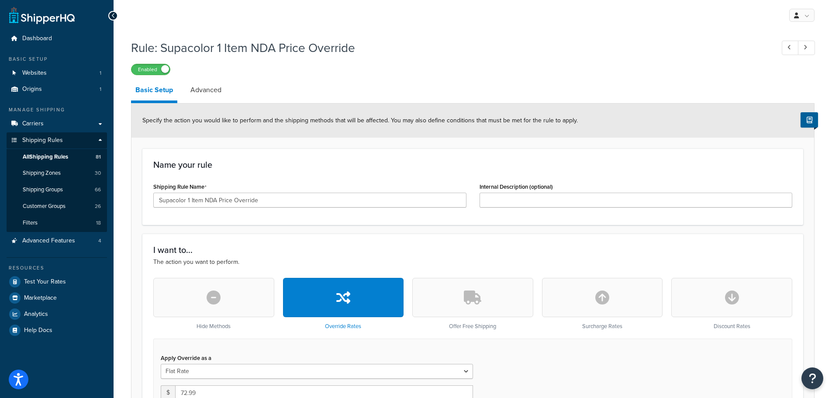
scroll to position [175, 0]
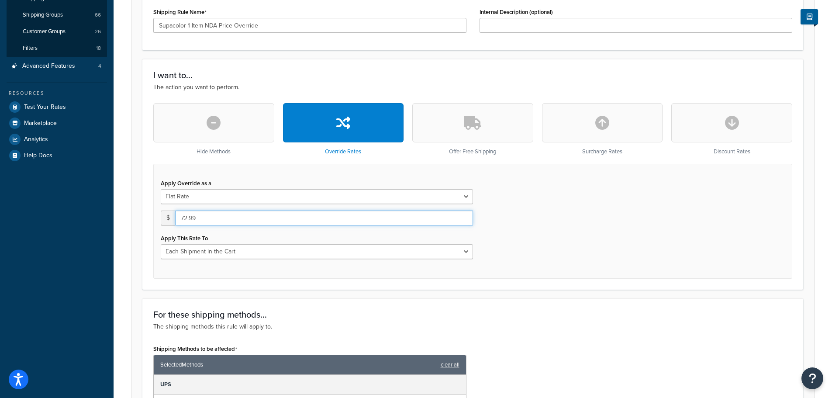
drag, startPoint x: 311, startPoint y: 220, endPoint x: 185, endPoint y: 217, distance: 125.8
click at [185, 217] on input "72.99" at bounding box center [324, 218] width 298 height 15
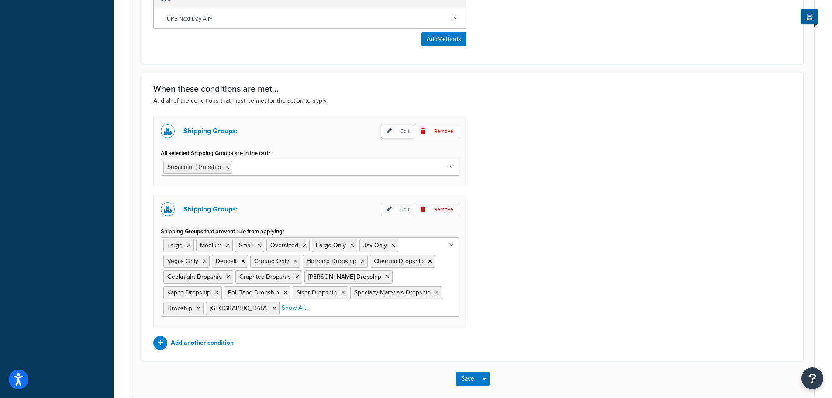
scroll to position [603, 0]
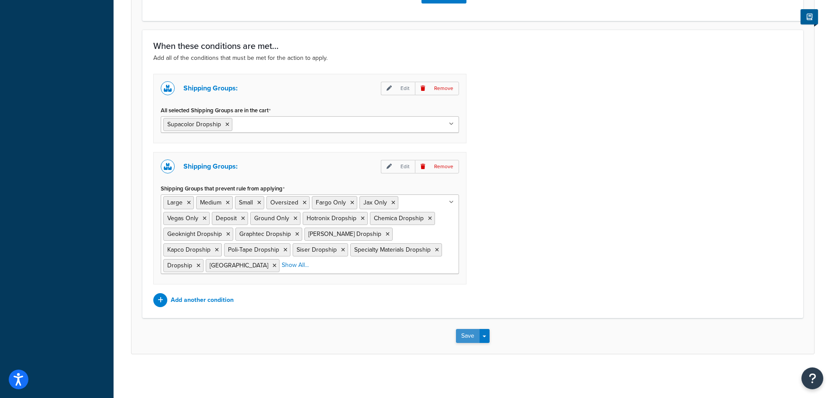
type input "74.99"
click at [464, 340] on button "Save" at bounding box center [468, 336] width 24 height 14
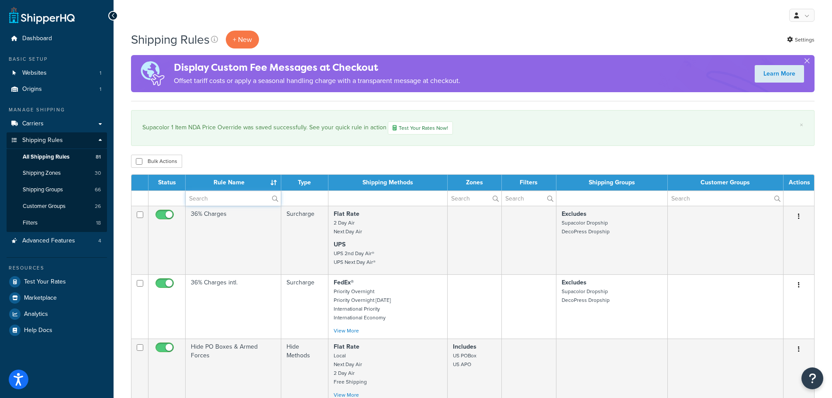
click at [251, 194] on input "text" at bounding box center [233, 198] width 95 height 15
type input "supacolor"
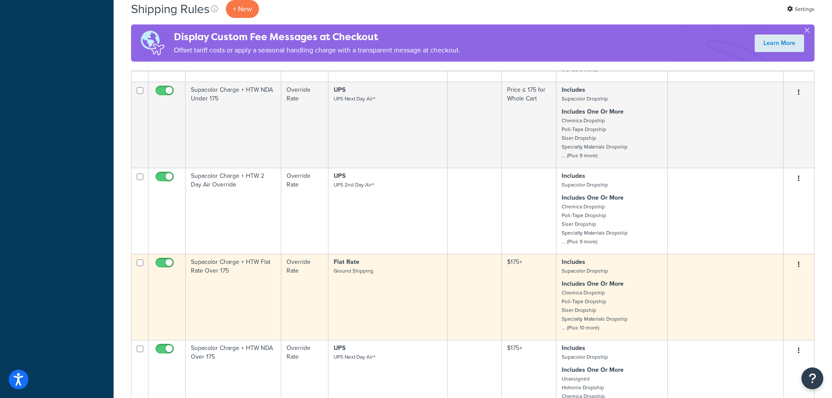
scroll to position [466, 0]
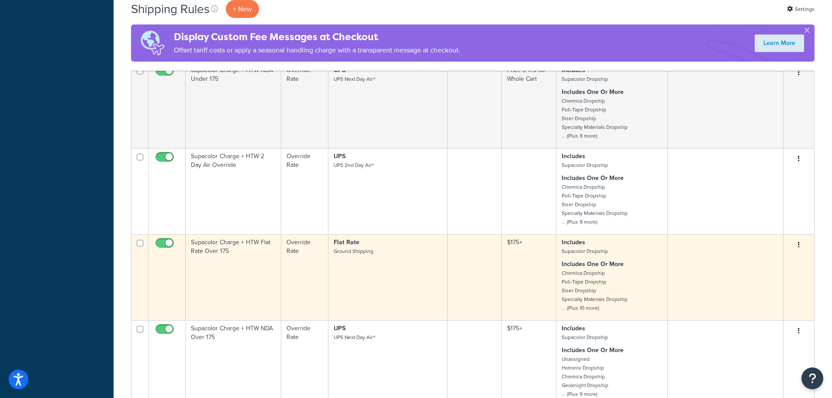
click at [274, 266] on td "Supacolor Charge + HTW Flat Rate Over 175" at bounding box center [234, 277] width 96 height 86
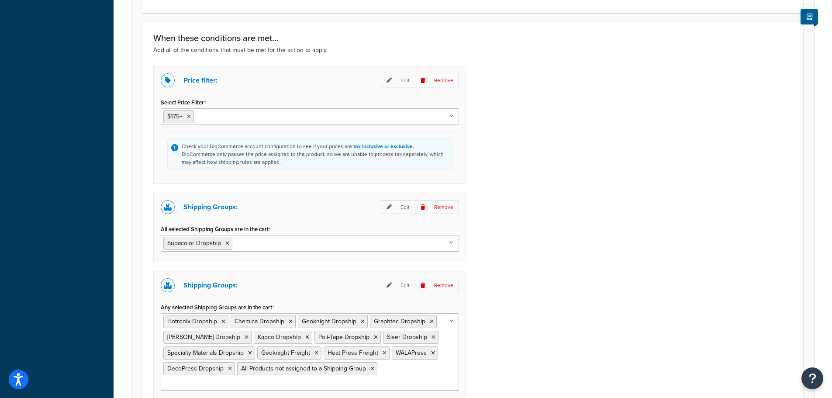
scroll to position [669, 0]
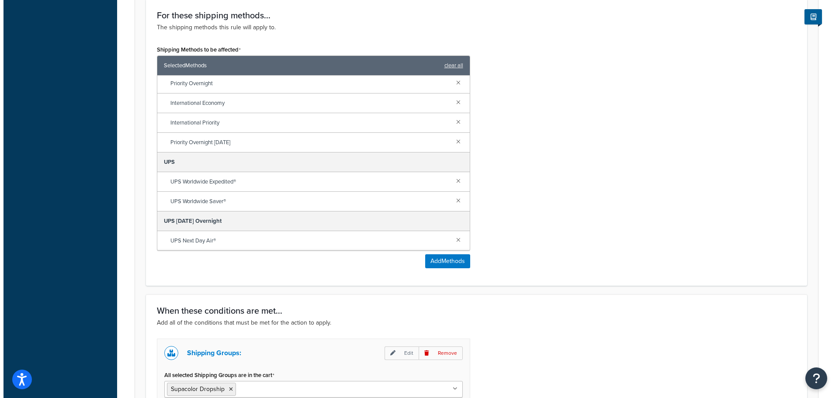
scroll to position [332, 0]
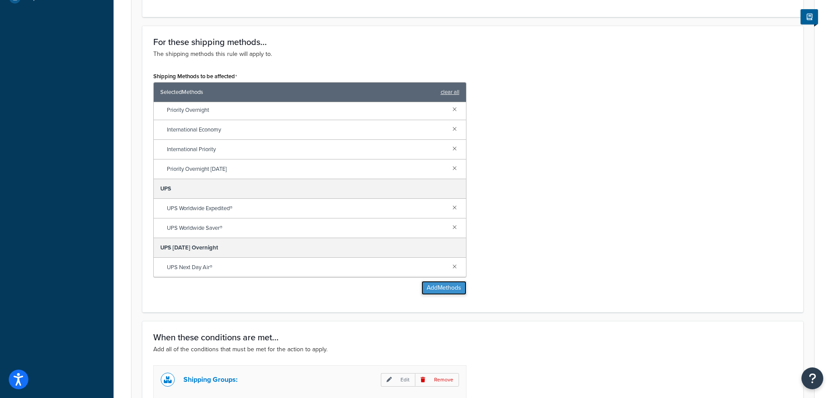
click at [456, 293] on button "Add Methods" at bounding box center [444, 288] width 45 height 14
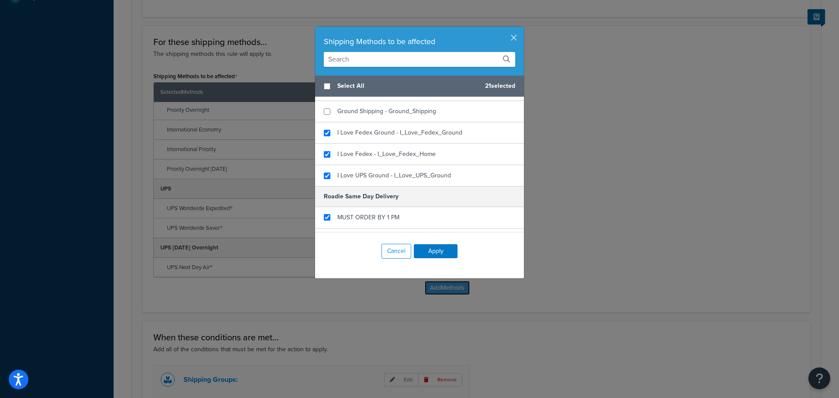
scroll to position [170, 0]
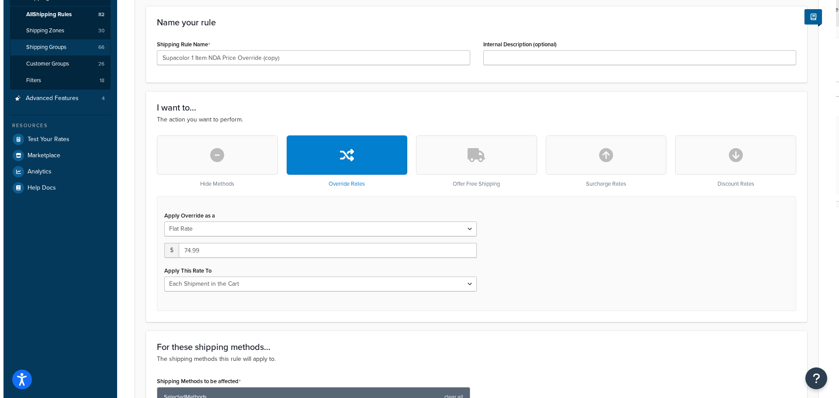
scroll to position [233, 0]
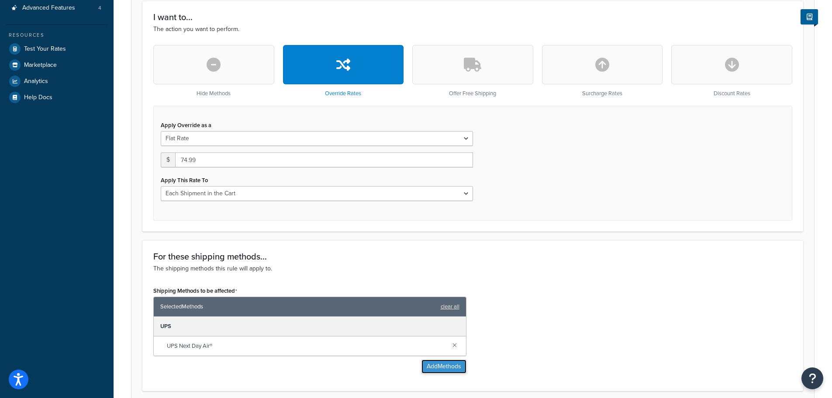
drag, startPoint x: 24, startPoint y: 184, endPoint x: 445, endPoint y: 365, distance: 457.9
click at [445, 365] on button "Add Methods" at bounding box center [444, 367] width 45 height 14
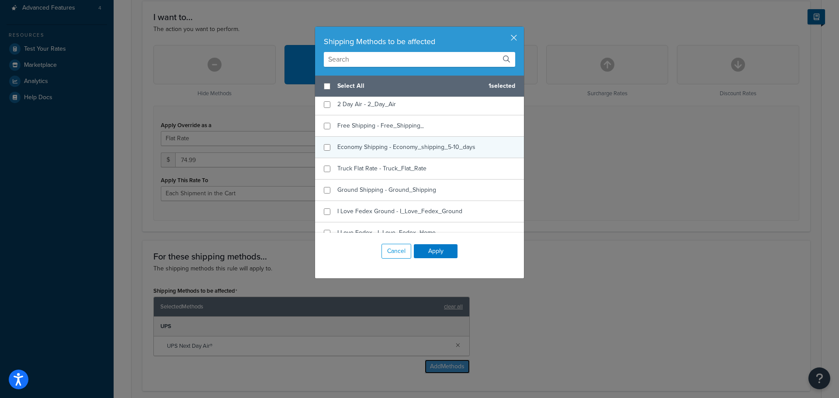
scroll to position [175, 0]
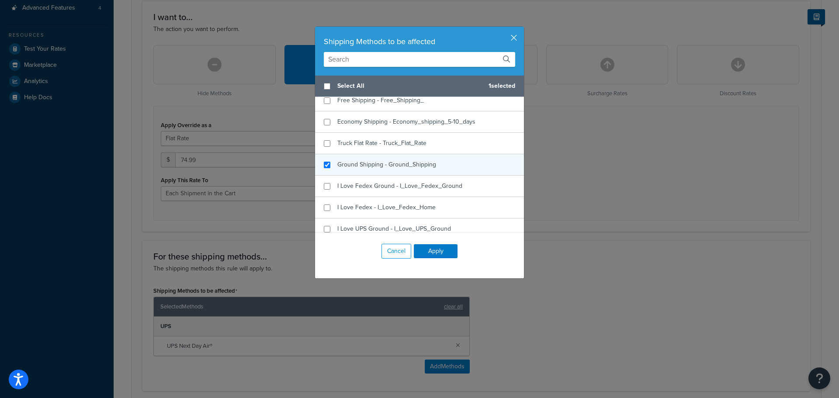
checkbox input "true"
click at [392, 164] on span "Ground Shipping - Ground_Shipping" at bounding box center [386, 164] width 99 height 9
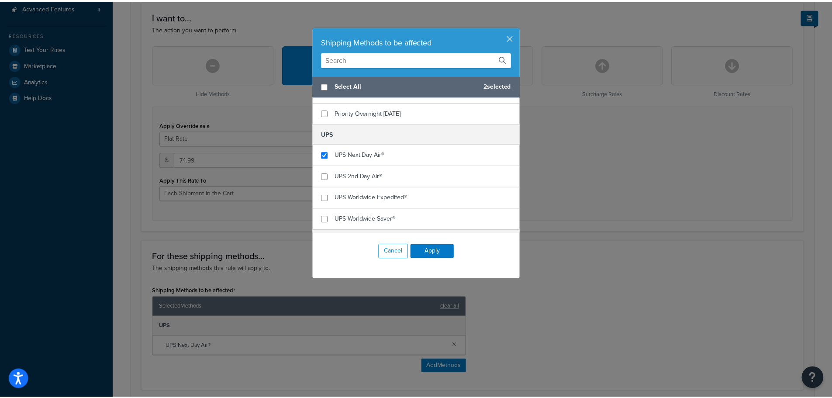
scroll to position [461, 0]
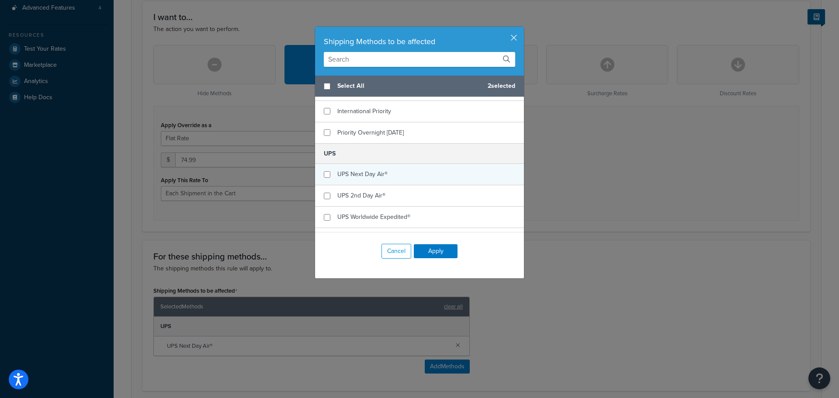
checkbox input "false"
click at [378, 175] on span "UPS Next Day Air®" at bounding box center [362, 173] width 50 height 9
click at [428, 247] on button "Apply" at bounding box center [436, 251] width 44 height 14
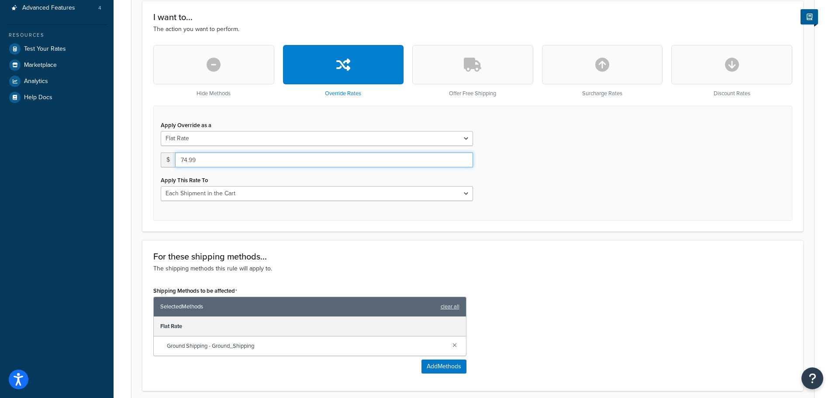
click at [231, 162] on input "74.99" at bounding box center [324, 159] width 298 height 15
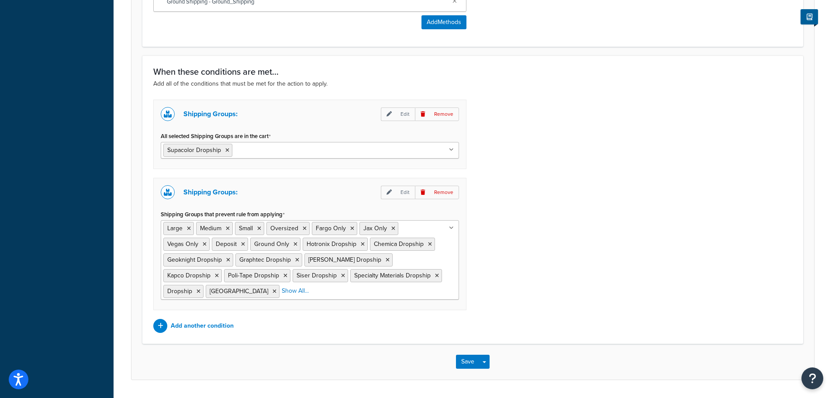
scroll to position [603, 0]
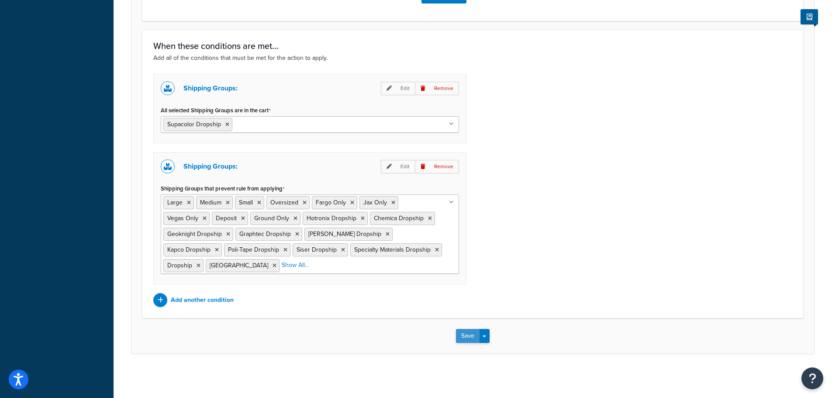
type input "12.95"
click at [466, 335] on button "Save" at bounding box center [468, 336] width 24 height 14
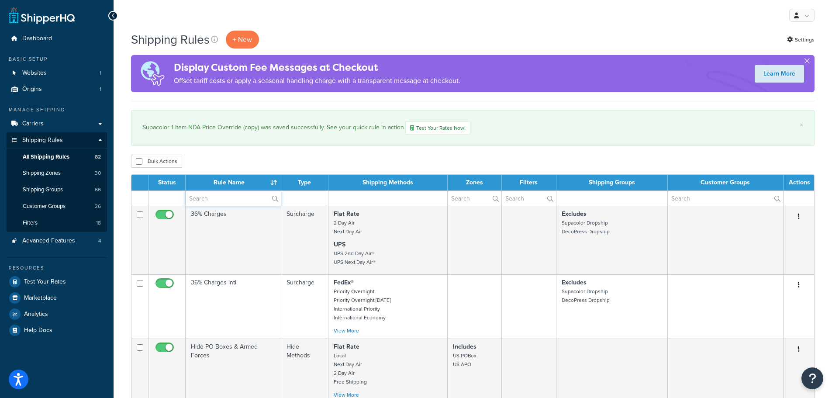
click at [241, 202] on input "text" at bounding box center [233, 198] width 95 height 15
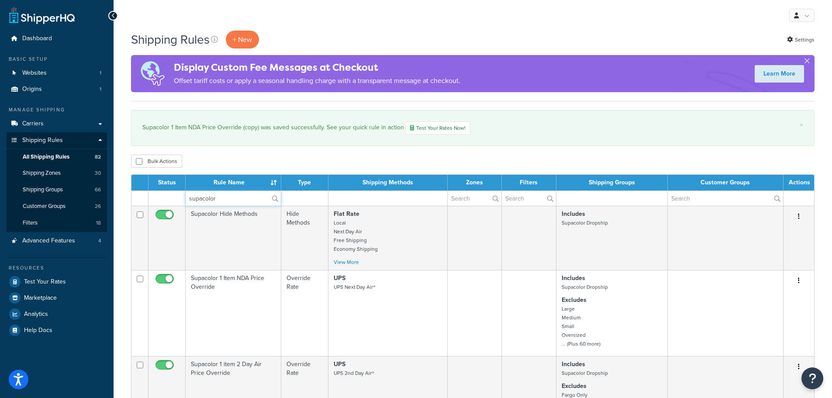
click at [242, 195] on input "supacolor" at bounding box center [233, 198] width 95 height 15
type input "copy"
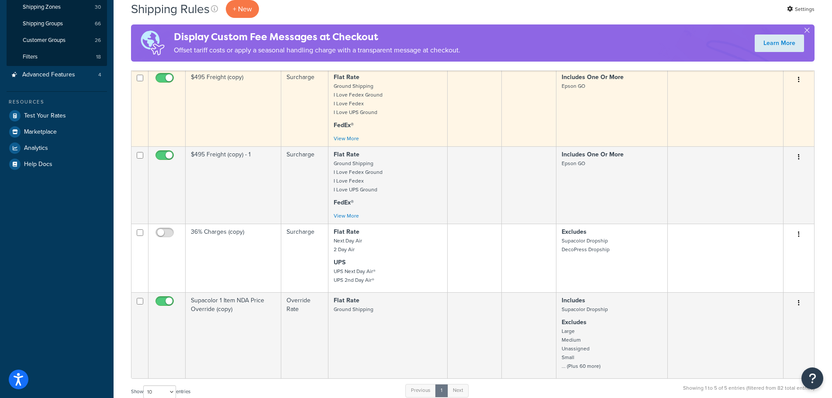
scroll to position [175, 0]
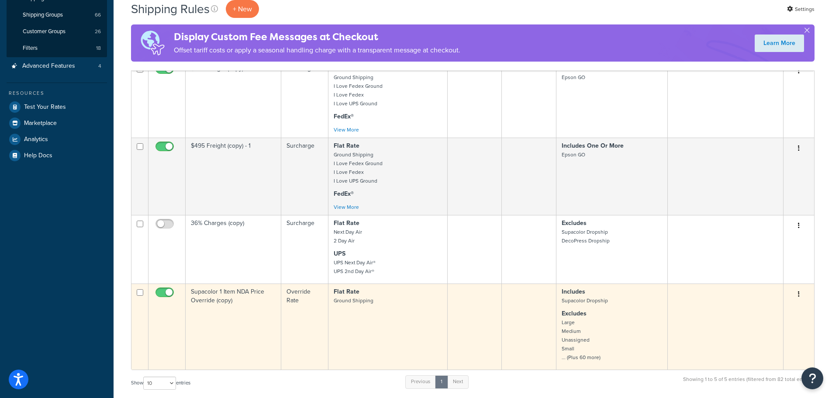
click at [249, 292] on td "Supacolor 1 Item NDA Price Override (copy)" at bounding box center [234, 326] width 96 height 86
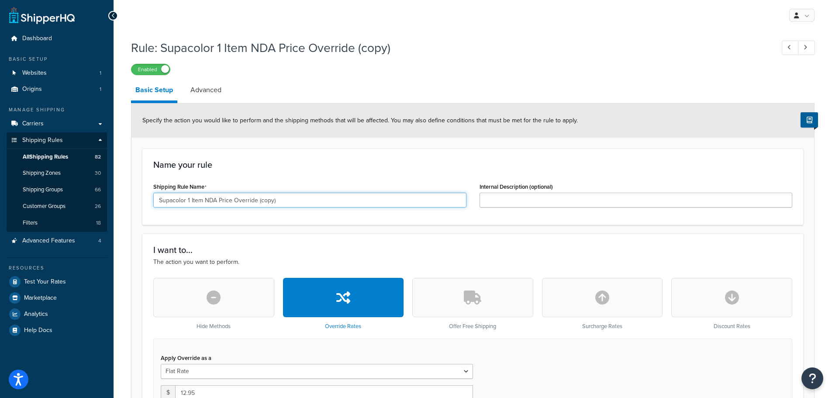
drag, startPoint x: 302, startPoint y: 200, endPoint x: 259, endPoint y: 204, distance: 43.4
click at [259, 204] on input "Supacolor 1 Item NDA Price Override (copy)" at bounding box center [309, 200] width 313 height 15
click at [226, 200] on input "Supacolor 1 Item NDA Price Override" at bounding box center [309, 200] width 313 height 15
click at [212, 200] on input "Supacolor 1 Item NDA Price Override" at bounding box center [309, 200] width 313 height 15
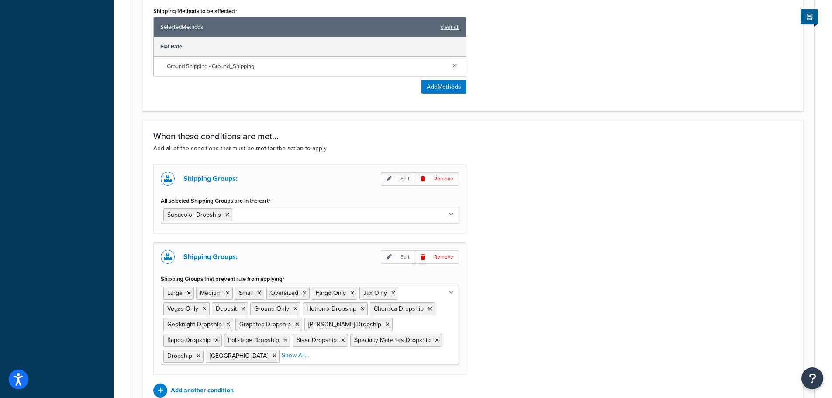
scroll to position [603, 0]
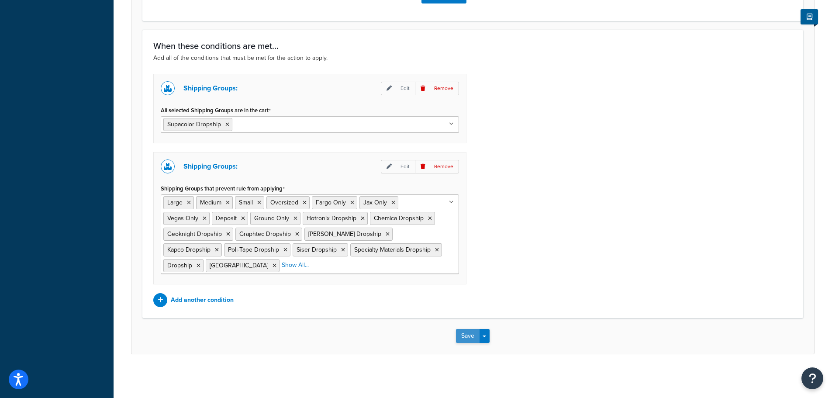
type input "Supacolor 1 Item ground 12.95 Price Override"
click at [463, 332] on button "Save" at bounding box center [468, 336] width 24 height 14
